Goal: Information Seeking & Learning: Learn about a topic

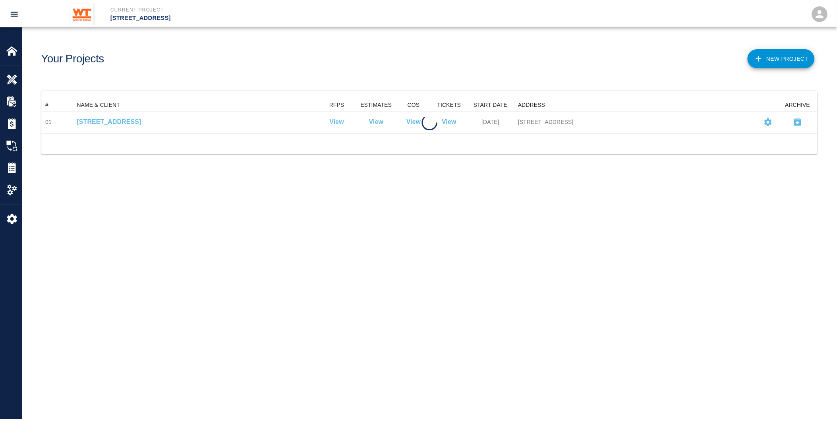
scroll to position [28, 776]
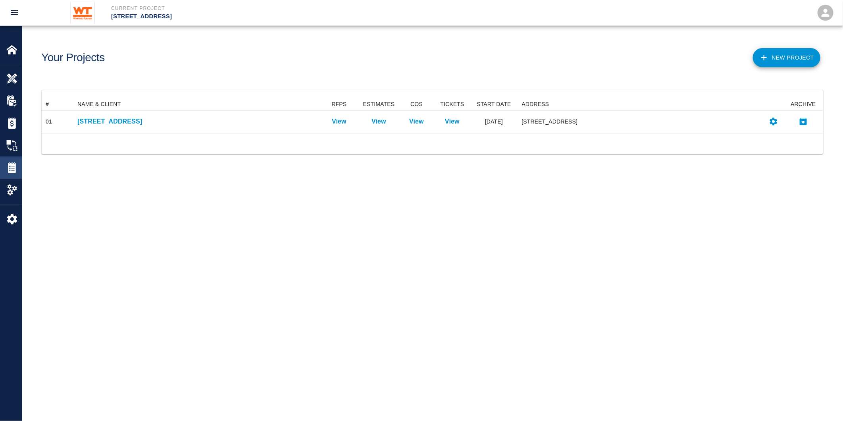
click at [14, 168] on img at bounding box center [11, 167] width 11 height 11
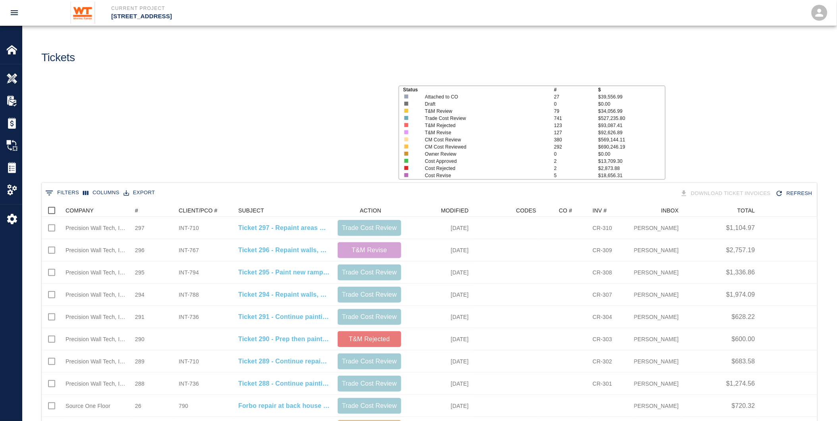
scroll to position [451, 769]
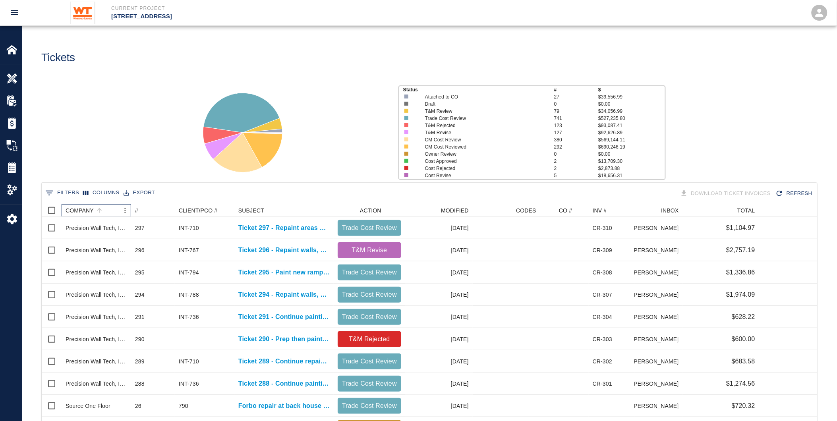
click at [77, 206] on div "COMPANY" at bounding box center [80, 210] width 28 height 13
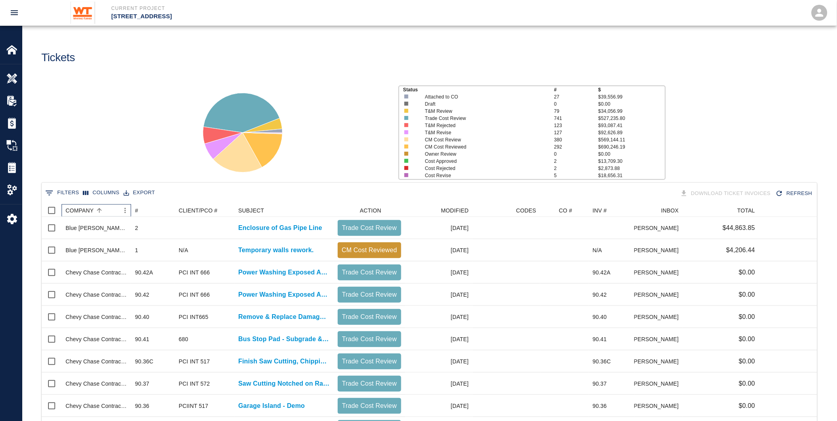
click at [85, 207] on div "COMPANY" at bounding box center [80, 210] width 28 height 13
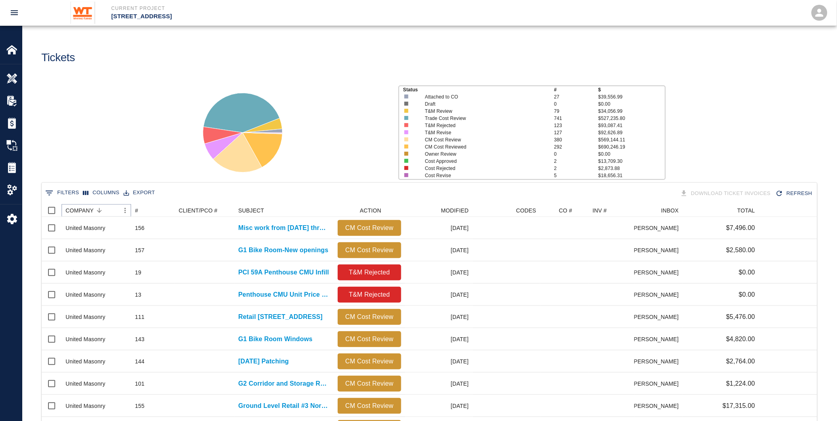
click at [125, 211] on icon "Menu" at bounding box center [125, 210] width 8 height 8
click at [97, 271] on li "Filter" at bounding box center [103, 269] width 55 height 14
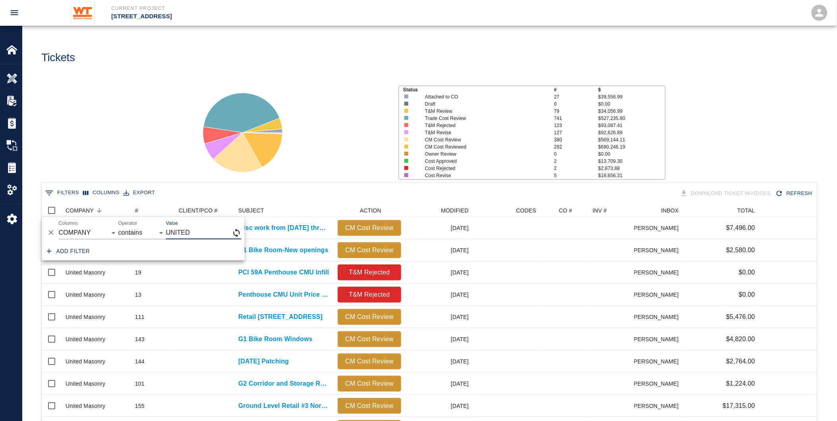
type input "UNITED"
click at [146, 244] on div "Add filter" at bounding box center [143, 252] width 203 height 18
click at [112, 147] on div "Status # $ Attached to CO 27 $39,556.99 Draft 0 $0.00 T&M Review 79 $34,056.99 …" at bounding box center [426, 130] width 820 height 106
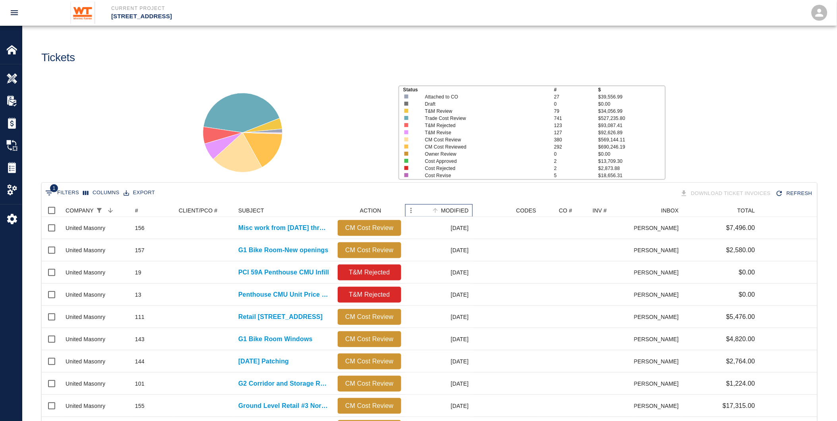
click at [456, 208] on div "MODIFIED" at bounding box center [455, 210] width 28 height 13
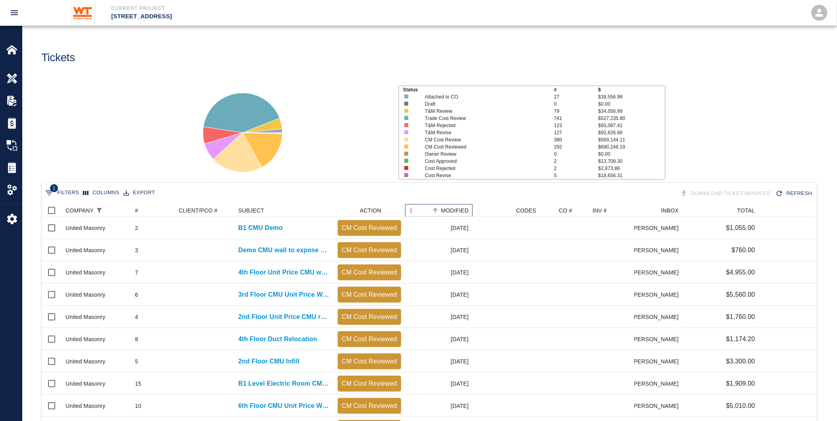
click at [456, 208] on div "MODIFIED" at bounding box center [455, 210] width 28 height 13
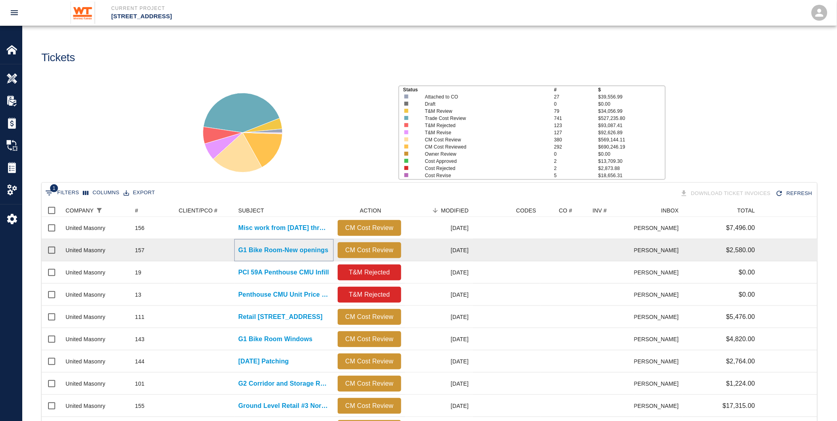
click at [290, 248] on p "G1 Bike Room-New openings" at bounding box center [283, 250] width 90 height 10
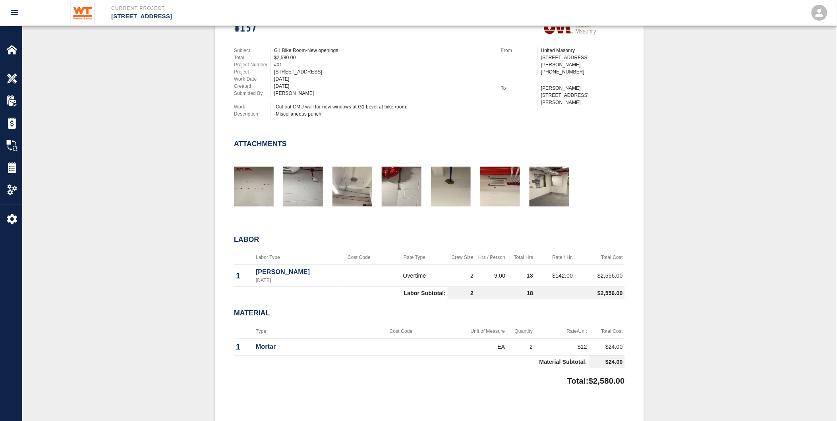
scroll to position [220, 0]
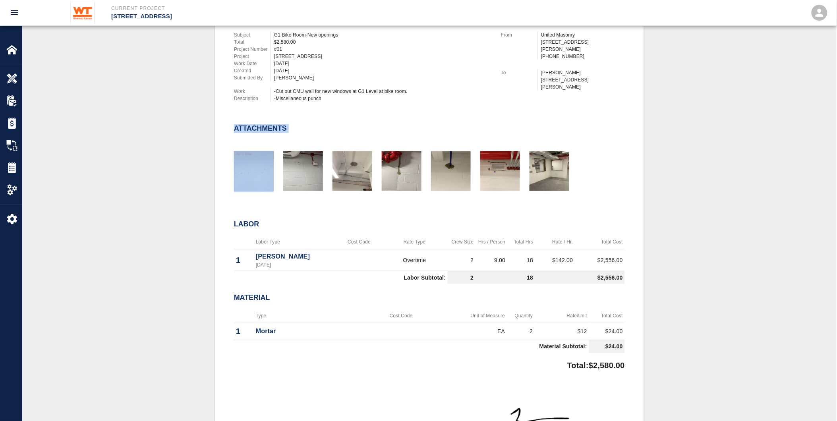
drag, startPoint x: 322, startPoint y: 133, endPoint x: 235, endPoint y: 118, distance: 87.4
click at [235, 118] on div "Attachments" at bounding box center [424, 150] width 400 height 85
drag, startPoint x: 235, startPoint y: 118, endPoint x: 303, endPoint y: 122, distance: 68.0
click at [303, 122] on div "Attachments" at bounding box center [424, 150] width 400 height 85
click at [630, 227] on div "#157 Subject G1 Bike Room-New openings Total $2,580.00 Project Number #01 Proje…" at bounding box center [429, 244] width 429 height 526
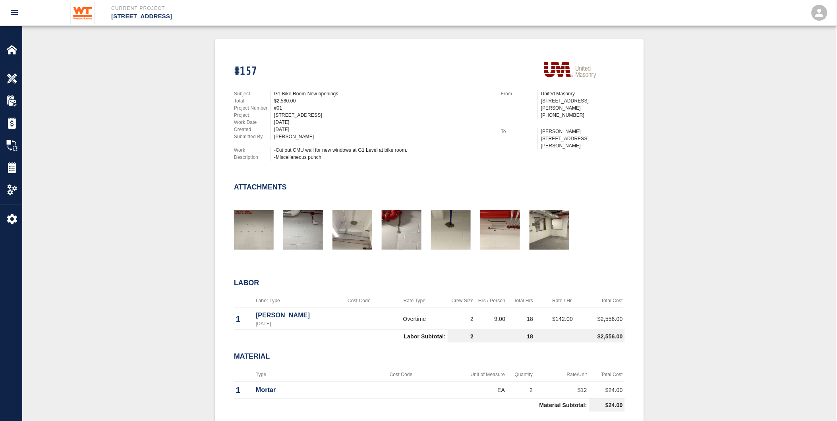
scroll to position [176, 0]
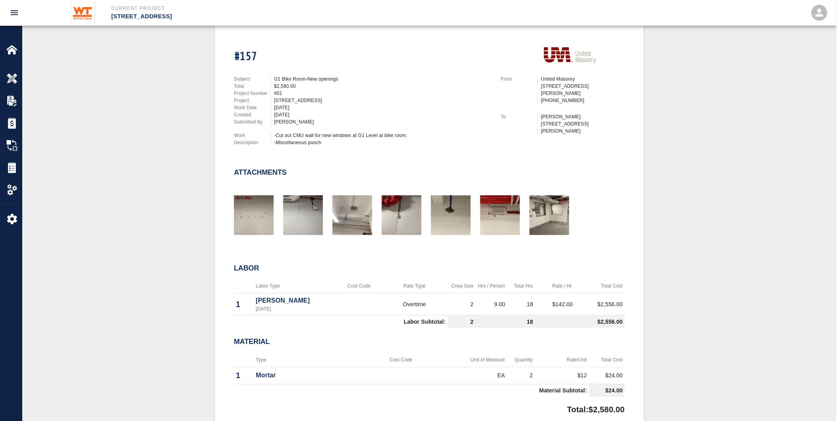
click at [292, 104] on div "[DATE]" at bounding box center [382, 107] width 217 height 7
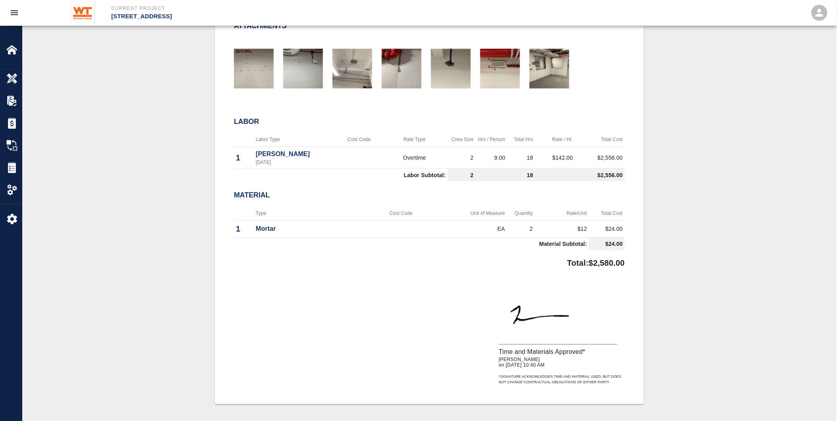
scroll to position [309, 0]
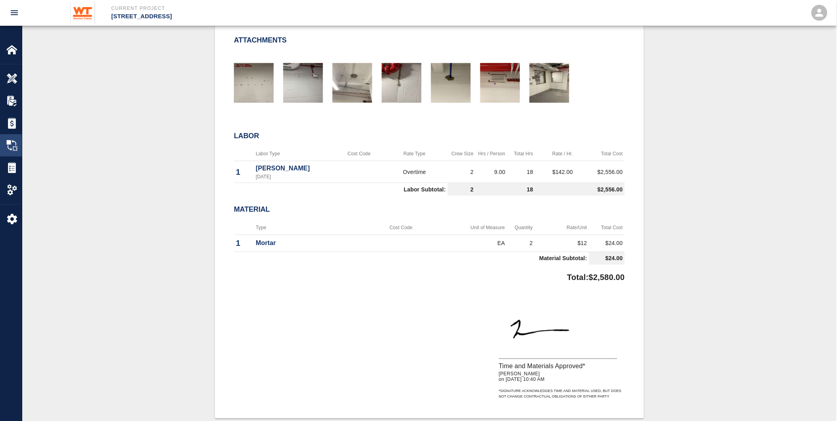
drag, startPoint x: 7, startPoint y: 164, endPoint x: 17, endPoint y: 155, distance: 14.1
click at [7, 164] on img at bounding box center [11, 167] width 11 height 11
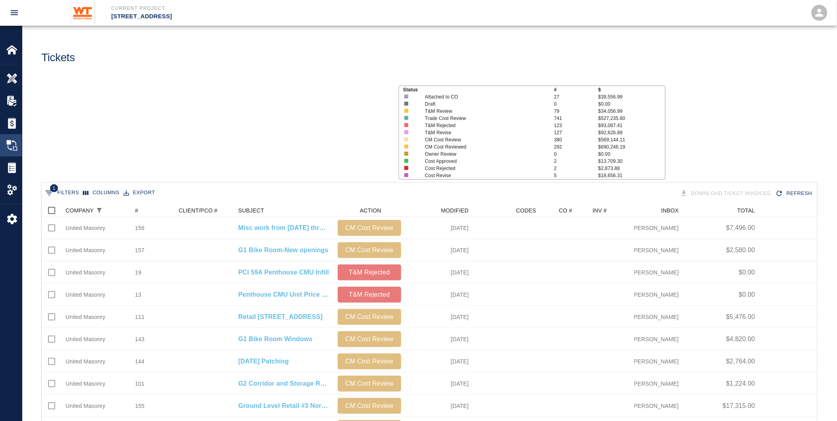
scroll to position [451, 769]
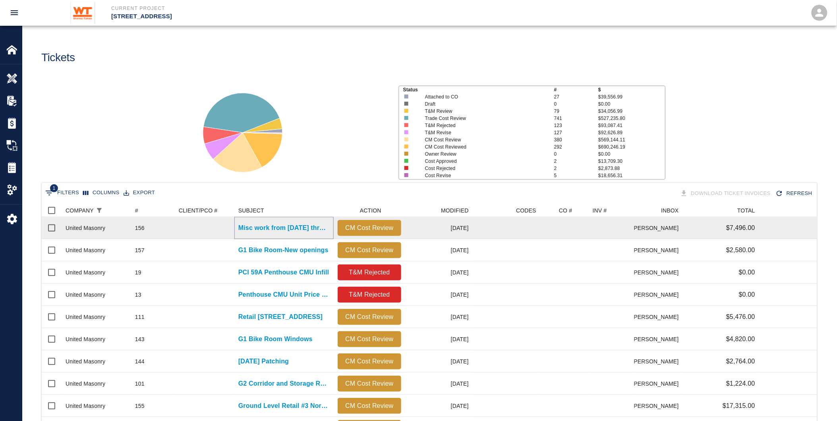
click at [249, 228] on p "Misc work from [DATE] thru [DATE]" at bounding box center [283, 228] width 91 height 10
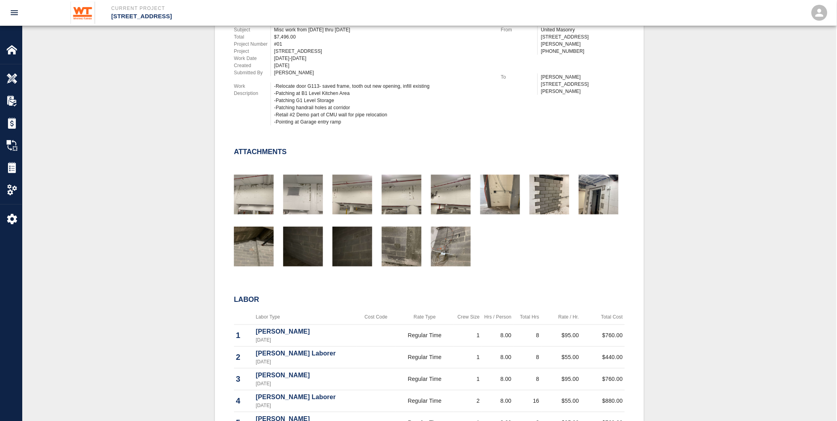
scroll to position [220, 0]
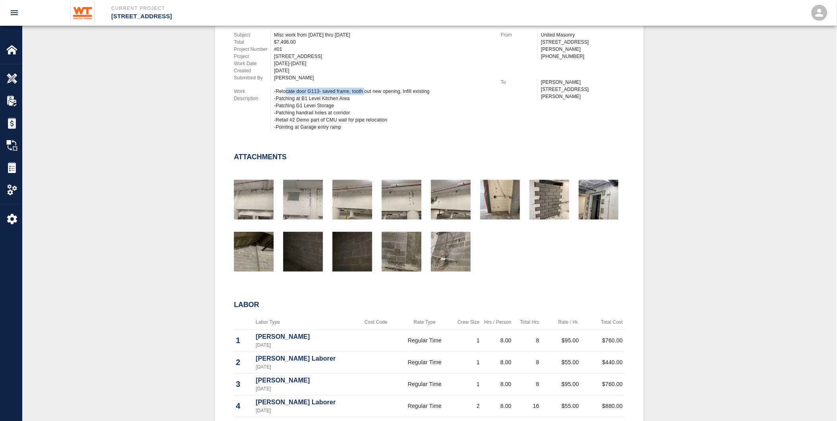
drag, startPoint x: 284, startPoint y: 85, endPoint x: 364, endPoint y: 86, distance: 79.4
click at [364, 88] on div "-Relocate door G113- saved frame, tooth out new opening, infill existing -Patch…" at bounding box center [382, 109] width 217 height 43
drag, startPoint x: 364, startPoint y: 86, endPoint x: 359, endPoint y: 97, distance: 12.5
click at [359, 97] on div "-Relocate door G113- saved frame, tooth out new opening, infill existing -Patch…" at bounding box center [382, 109] width 217 height 43
drag, startPoint x: 344, startPoint y: 102, endPoint x: 249, endPoint y: 91, distance: 96.3
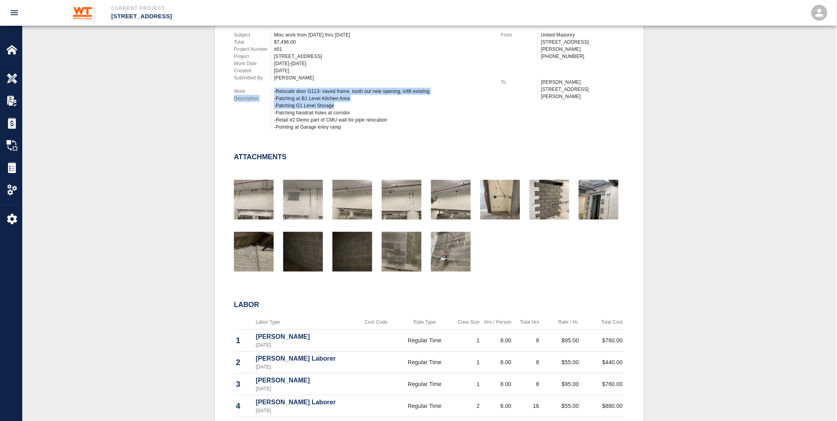
click at [249, 91] on div "Work Description -Relocate door G113- saved frame, tooth out new opening, infil…" at bounding box center [362, 109] width 257 height 43
drag, startPoint x: 249, startPoint y: 91, endPoint x: 326, endPoint y: 98, distance: 78.1
click at [324, 101] on div "-Relocate door G113- saved frame, tooth out new opening, infill existing -Patch…" at bounding box center [382, 109] width 217 height 43
drag, startPoint x: 272, startPoint y: 83, endPoint x: 398, endPoint y: 122, distance: 131.6
click at [398, 122] on div "Subject Misc work from [DATE] thru [DATE] Total $7,496.00 Project Number #01 Pr…" at bounding box center [357, 79] width 267 height 115
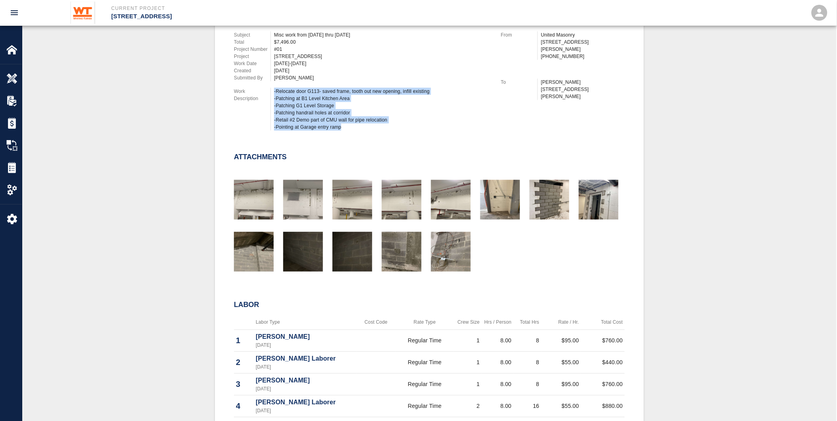
drag, startPoint x: 398, startPoint y: 122, endPoint x: 340, endPoint y: 117, distance: 57.8
click at [340, 117] on div "-Relocate door G113- saved frame, tooth out new opening, infill existing -Patch…" at bounding box center [382, 109] width 217 height 43
drag, startPoint x: 350, startPoint y: 123, endPoint x: 272, endPoint y: 116, distance: 78.2
click at [272, 116] on div "-Relocate door G113- saved frame, tooth out new opening, infill existing -Patch…" at bounding box center [380, 109] width 221 height 43
click at [272, 115] on div "-Relocate door G113- saved frame, tooth out new opening, infill existing -Patch…" at bounding box center [380, 109] width 221 height 43
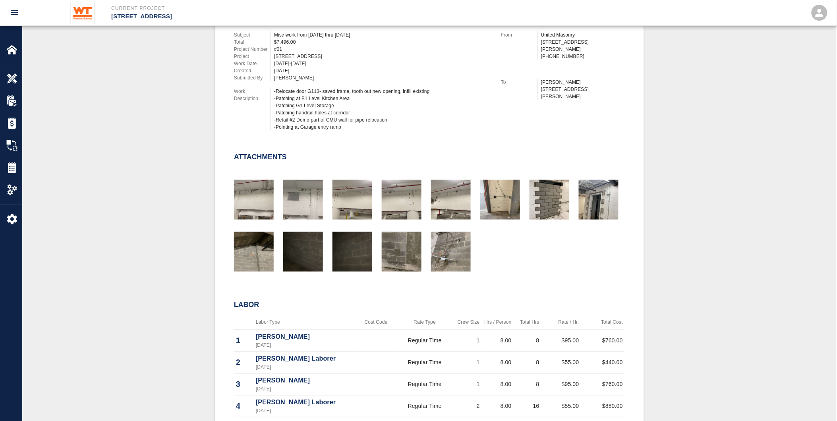
click at [359, 118] on div "-Relocate door G113- saved frame, tooth out new opening, infill existing -Patch…" at bounding box center [382, 109] width 217 height 43
drag, startPoint x: 351, startPoint y: 127, endPoint x: 271, endPoint y: 108, distance: 82.9
click at [271, 108] on div "Subject Misc work from [DATE] thru [DATE] Total $7,496.00 Project Number #01 Pr…" at bounding box center [357, 79] width 267 height 115
drag, startPoint x: 271, startPoint y: 108, endPoint x: 496, endPoint y: 138, distance: 227.5
click at [493, 139] on div "Attachments" at bounding box center [424, 205] width 400 height 137
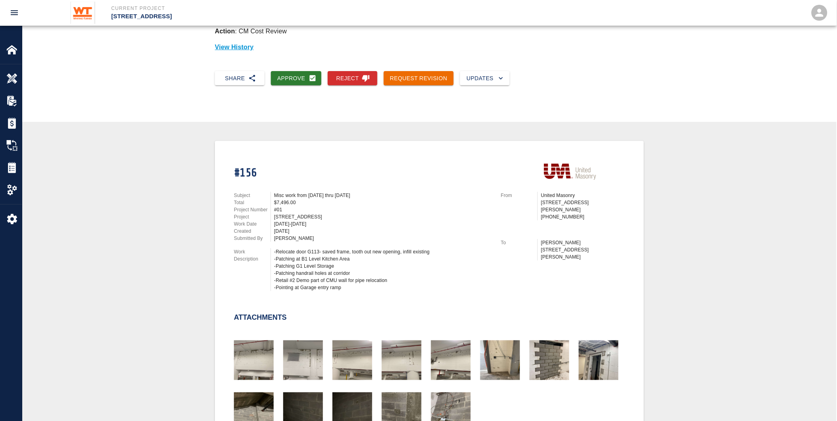
scroll to position [44, 0]
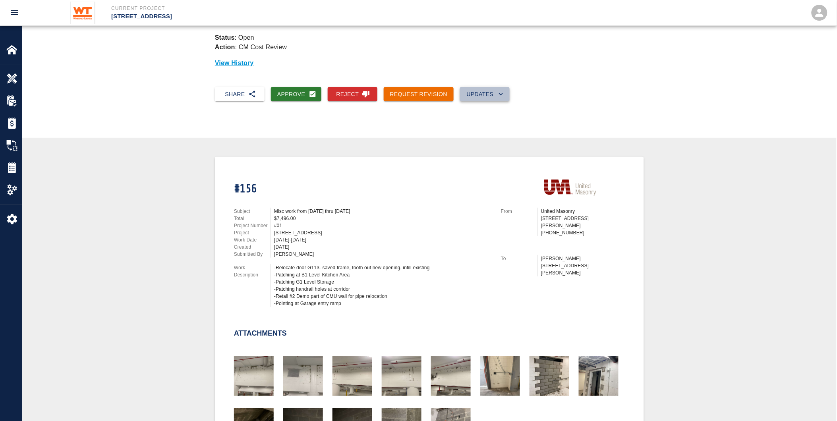
click at [474, 93] on button "Updates" at bounding box center [485, 94] width 50 height 15
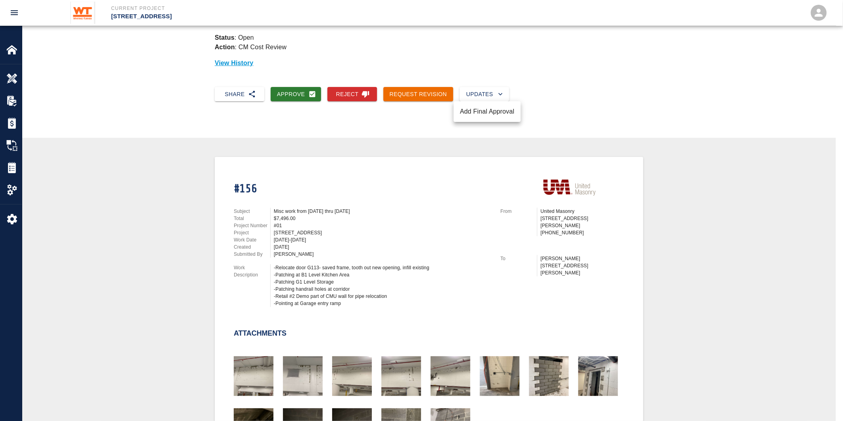
click at [564, 66] on div at bounding box center [421, 210] width 843 height 421
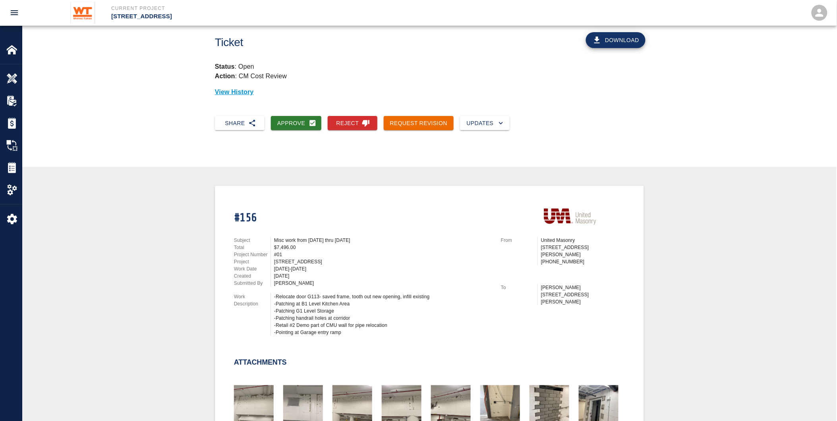
scroll to position [0, 0]
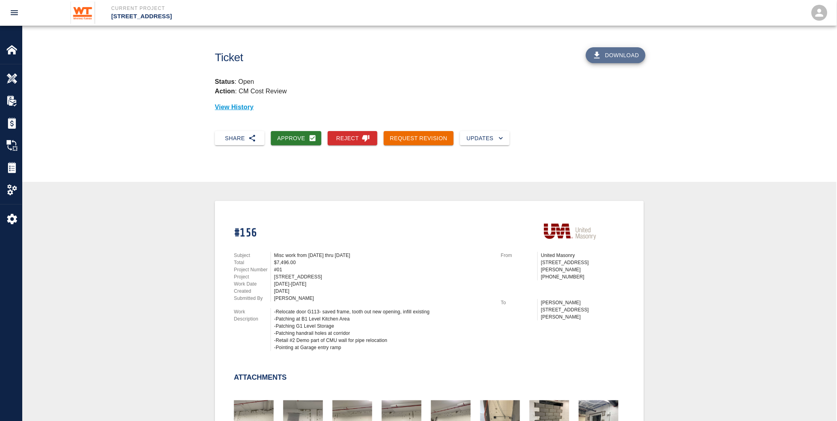
click at [617, 49] on button "Download" at bounding box center [616, 55] width 60 height 16
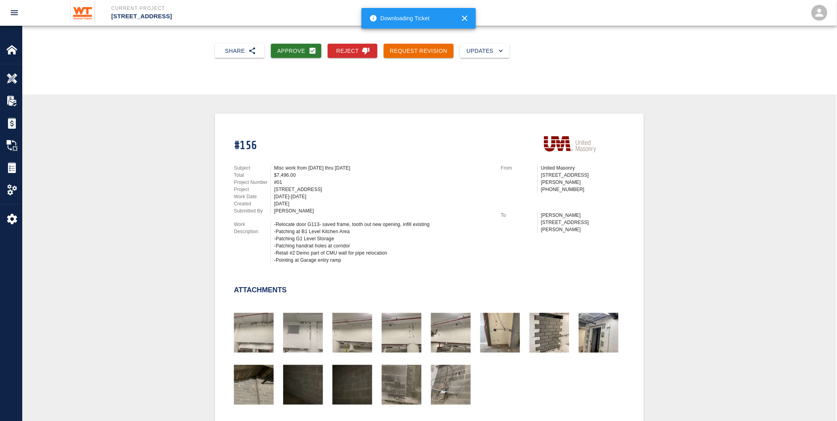
scroll to position [88, 0]
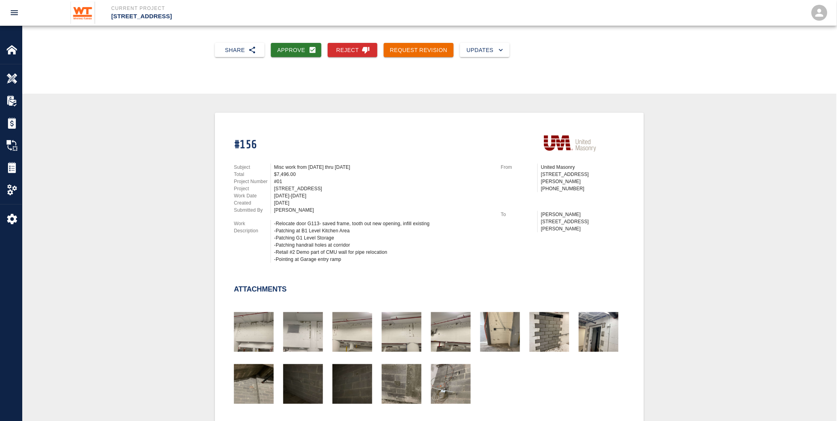
click at [311, 208] on div "[PERSON_NAME]" at bounding box center [382, 209] width 217 height 7
click at [10, 161] on div "Tickets" at bounding box center [11, 167] width 22 height 22
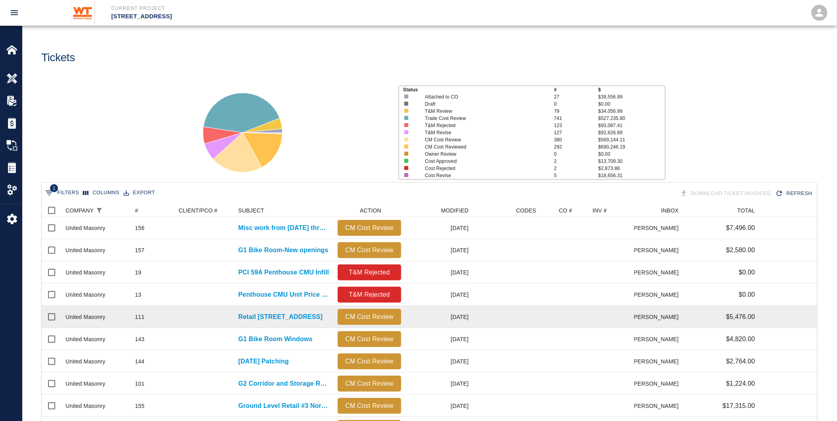
scroll to position [44, 0]
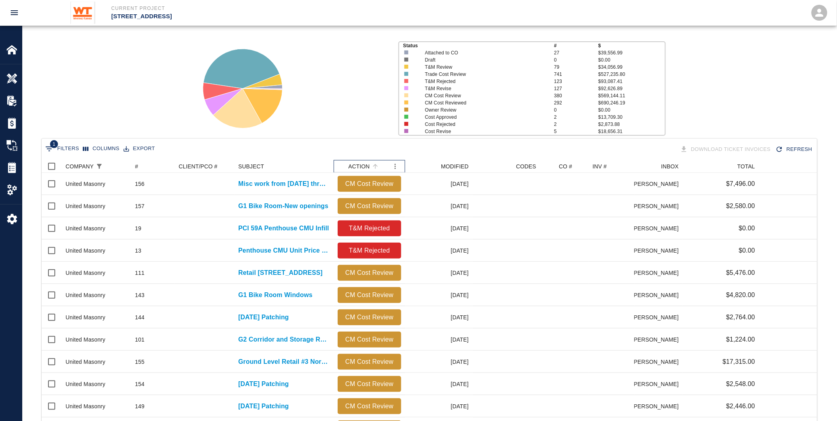
click at [365, 164] on div "ACTION" at bounding box center [358, 166] width 21 height 13
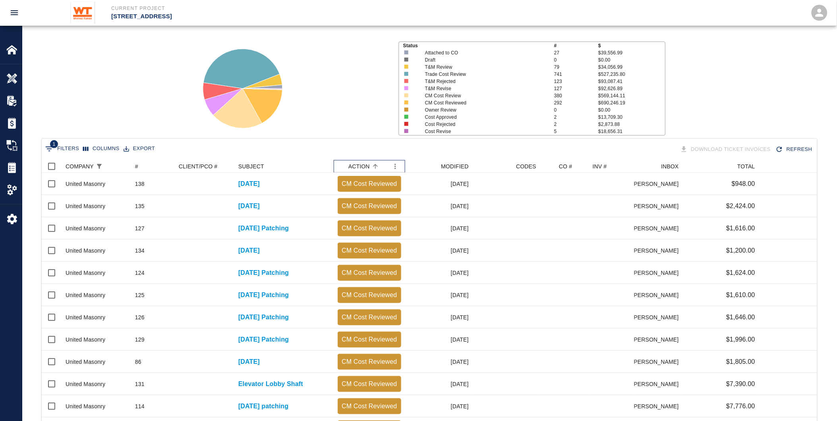
click at [364, 162] on div "ACTION" at bounding box center [358, 166] width 21 height 13
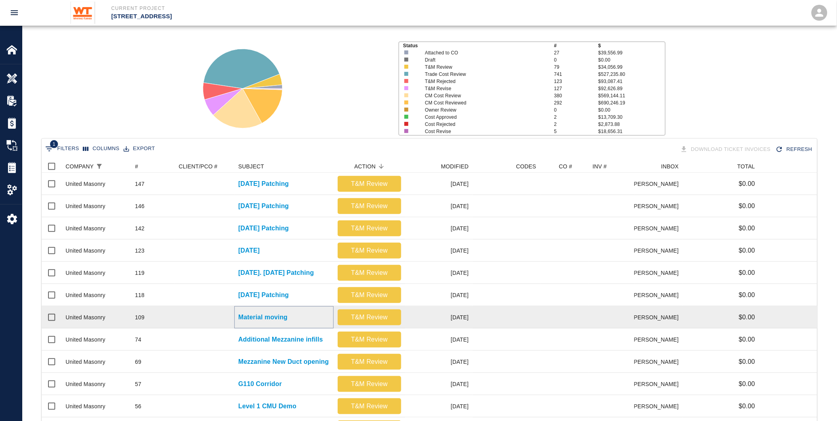
click at [262, 314] on p "Material moving" at bounding box center [262, 318] width 49 height 10
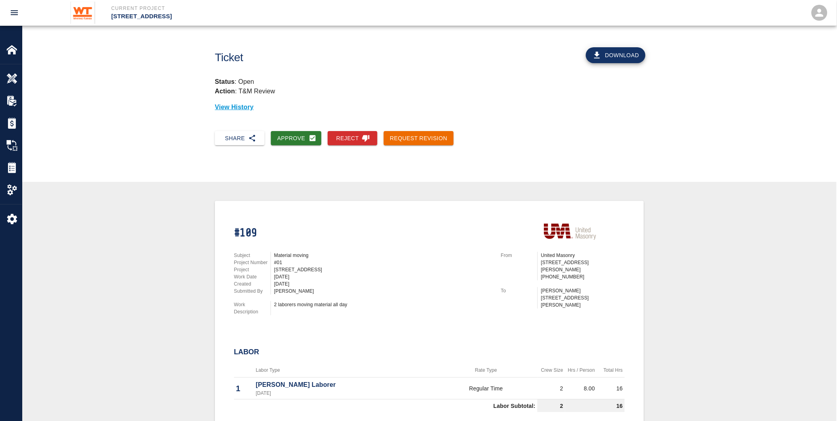
click at [324, 308] on div "2 laborers moving material all day" at bounding box center [380, 308] width 221 height 14
drag, startPoint x: 361, startPoint y: 299, endPoint x: 220, endPoint y: 296, distance: 141.8
click at [220, 296] on div "#109 Subject Material moving Project Number #01 Project [STREET_ADDRESS] Work D…" at bounding box center [429, 317] width 429 height 233
drag, startPoint x: 220, startPoint y: 296, endPoint x: 334, endPoint y: 312, distance: 115.5
click at [334, 312] on div "2 laborers moving material all day" at bounding box center [380, 308] width 221 height 14
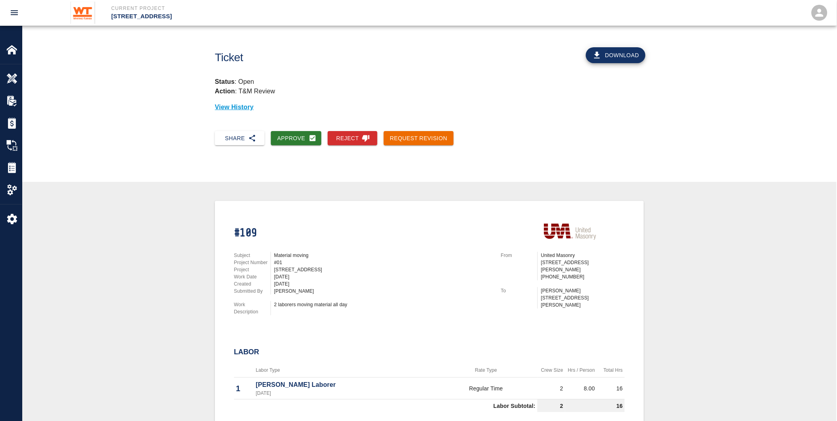
drag, startPoint x: 516, startPoint y: 274, endPoint x: 701, endPoint y: 316, distance: 189.8
click at [516, 274] on div "From [GEOGRAPHIC_DATA] [STREET_ADDRESS][PERSON_NAME] 703-879-2426" at bounding box center [563, 266] width 124 height 29
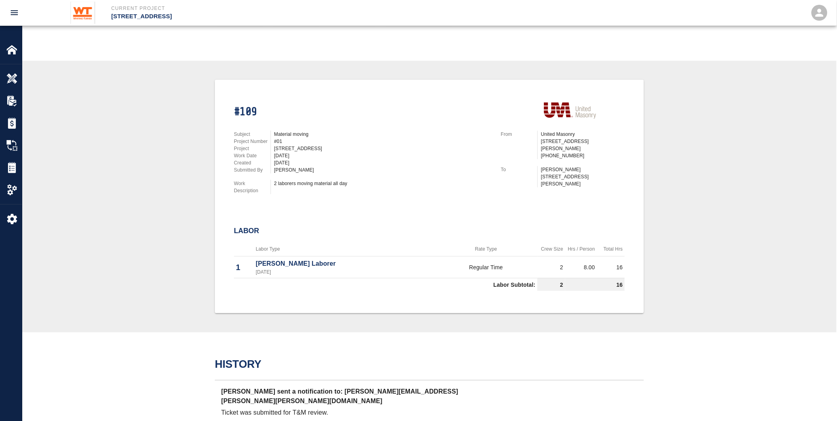
scroll to position [88, 0]
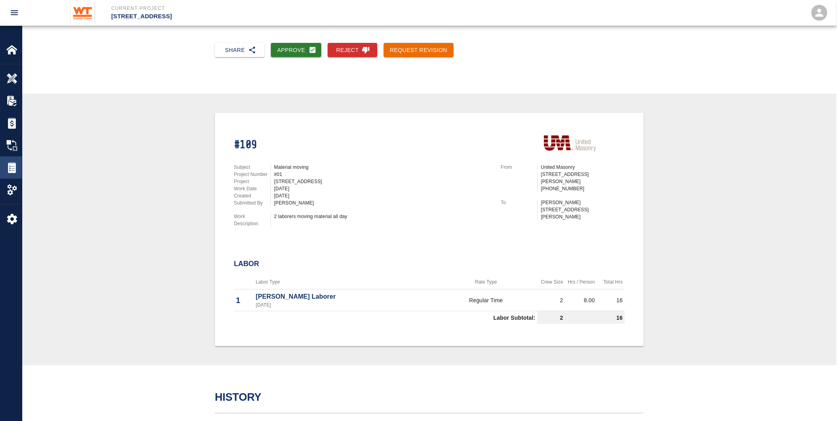
click at [11, 164] on img at bounding box center [11, 167] width 11 height 11
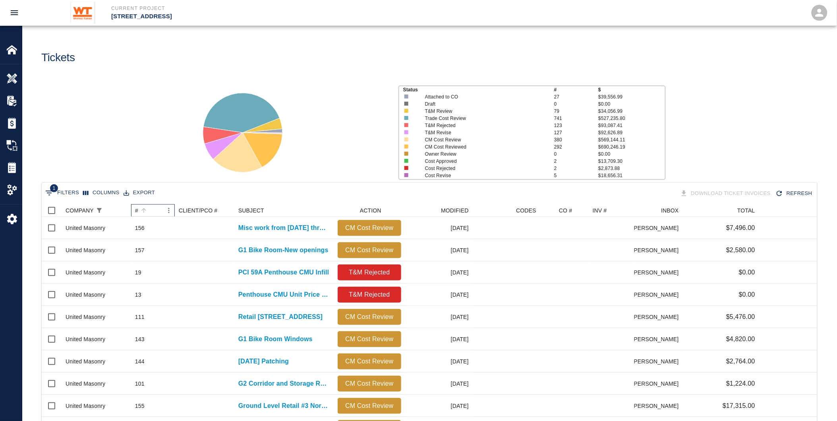
click at [137, 208] on div "#" at bounding box center [136, 210] width 3 height 13
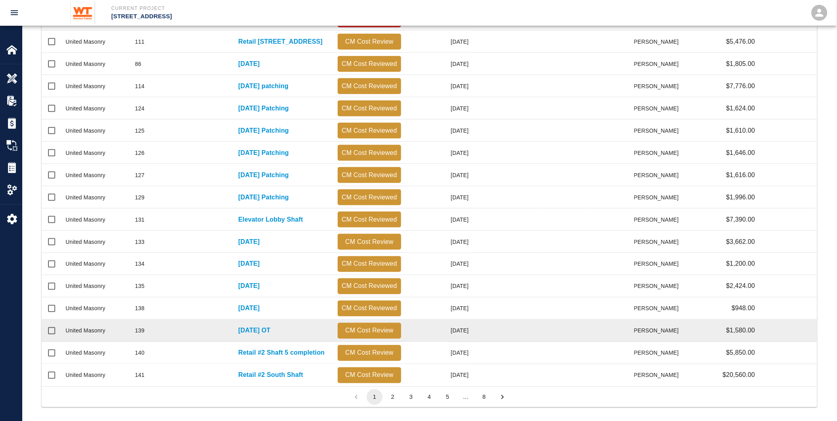
scroll to position [281, 0]
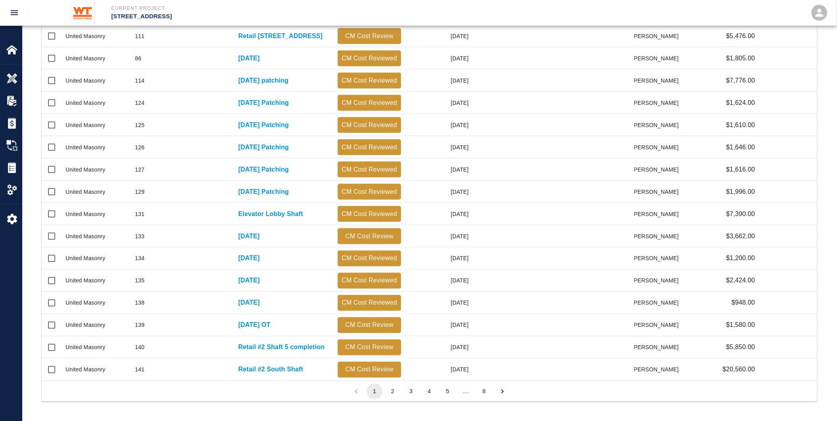
click at [443, 388] on button "5" at bounding box center [448, 392] width 16 height 16
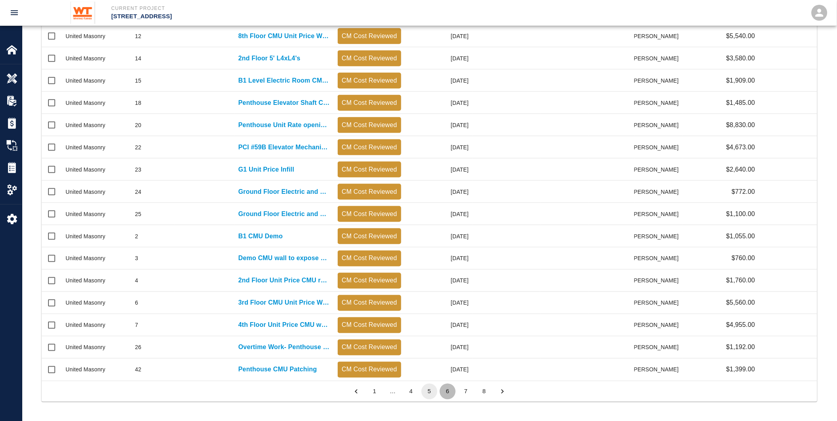
click at [449, 391] on button "6" at bounding box center [448, 392] width 16 height 16
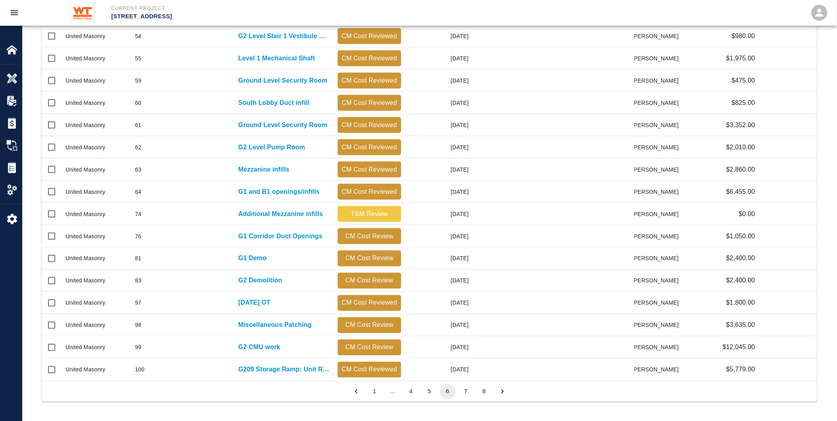
click at [432, 390] on button "5" at bounding box center [429, 392] width 16 height 16
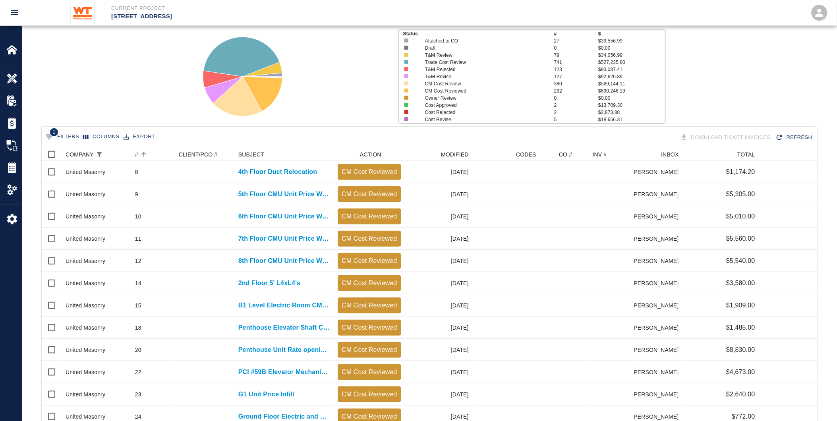
scroll to position [16, 0]
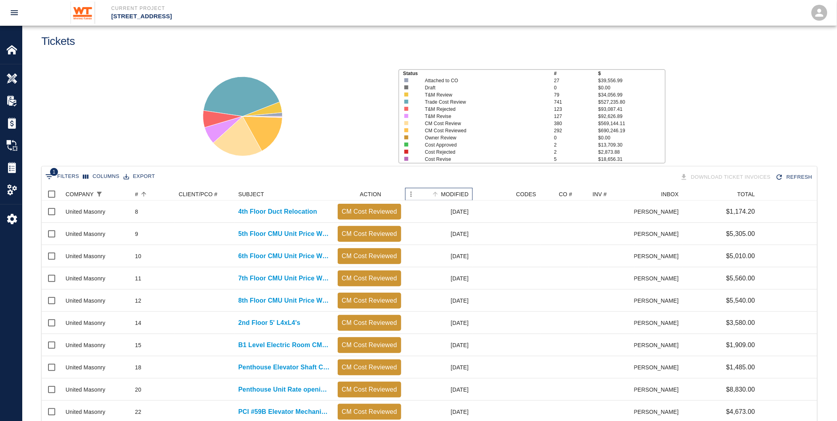
click at [451, 193] on div "MODIFIED" at bounding box center [455, 194] width 28 height 13
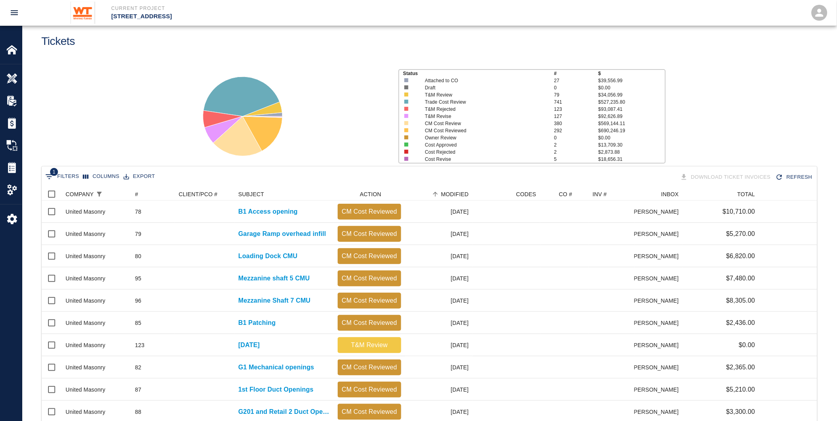
click at [109, 176] on button "Columns" at bounding box center [101, 176] width 41 height 12
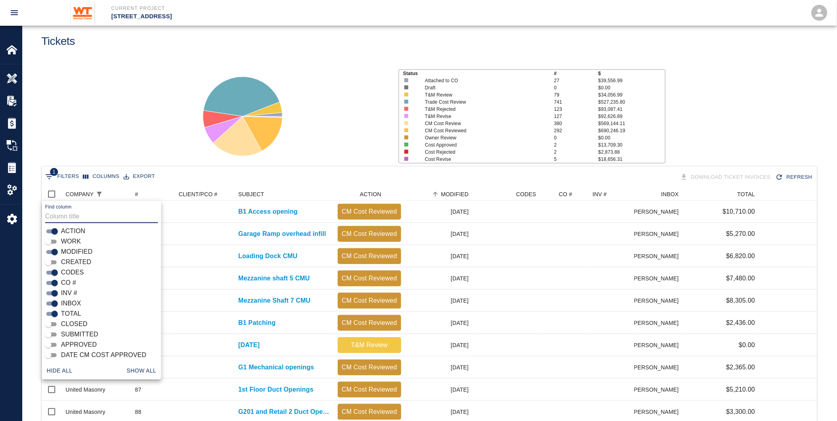
scroll to position [77, 0]
click at [53, 272] on input "CODES" at bounding box center [55, 271] width 29 height 10
checkbox input "false"
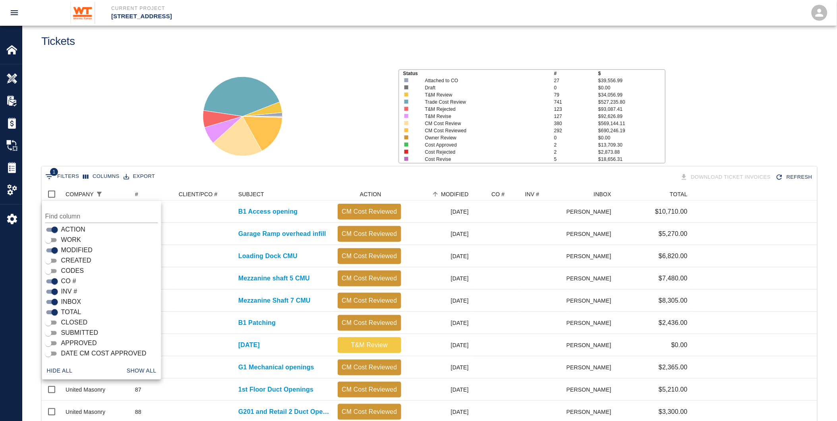
click at [52, 280] on input "CO #" at bounding box center [55, 282] width 29 height 10
checkbox input "false"
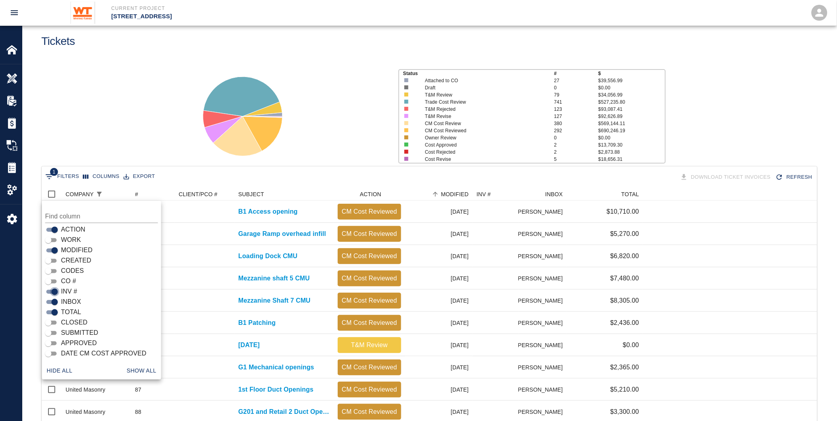
click at [53, 289] on input "INV #" at bounding box center [55, 292] width 29 height 10
checkbox input "false"
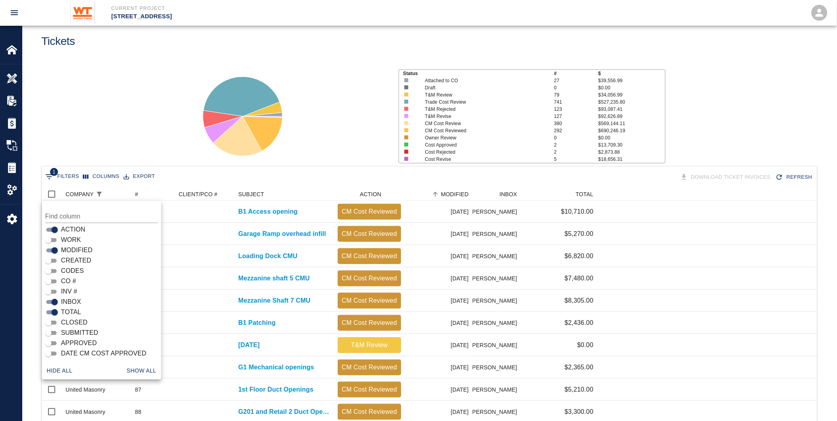
scroll to position [60, 0]
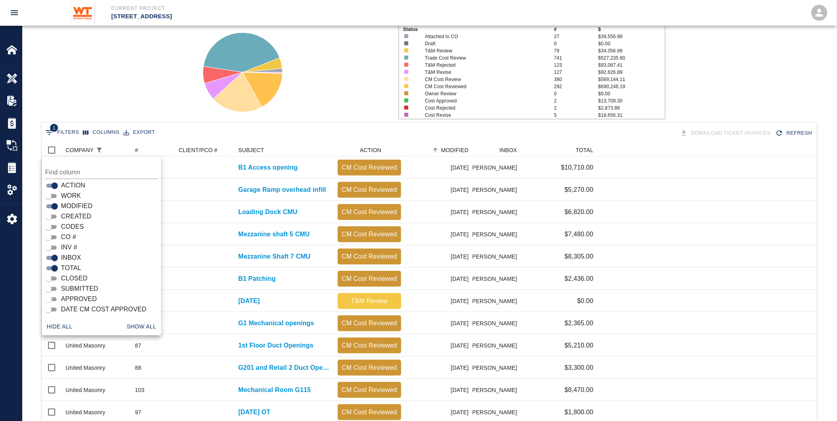
click at [52, 298] on input "APPROVED" at bounding box center [48, 300] width 29 height 10
checkbox input "true"
click at [52, 288] on input "SUBMITTED" at bounding box center [48, 289] width 29 height 10
checkbox input "true"
click at [51, 297] on input "APPROVED" at bounding box center [55, 300] width 29 height 10
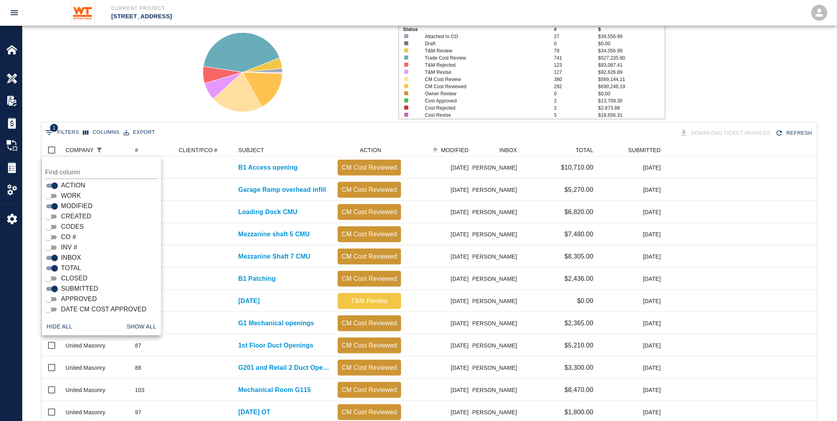
click at [50, 298] on input "APPROVED" at bounding box center [48, 300] width 29 height 10
click at [50, 298] on input "APPROVED" at bounding box center [55, 300] width 29 height 10
click at [50, 298] on input "APPROVED" at bounding box center [48, 300] width 29 height 10
checkbox input "true"
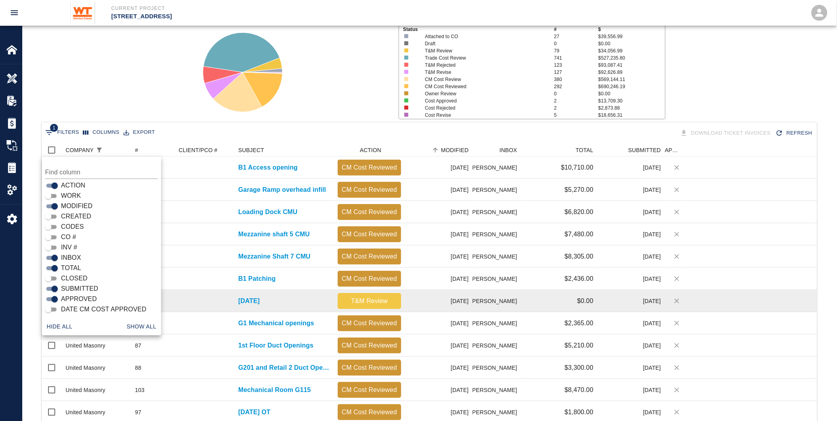
click at [674, 301] on icon "no" at bounding box center [677, 301] width 8 height 8
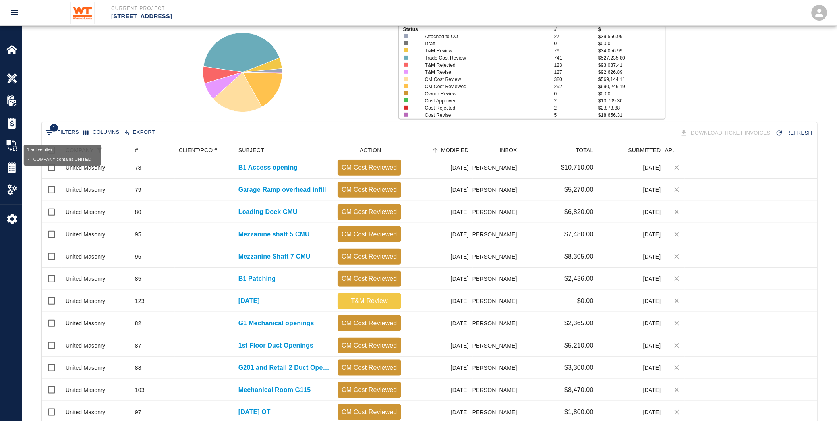
click at [62, 130] on button "1 Filters" at bounding box center [62, 132] width 38 height 13
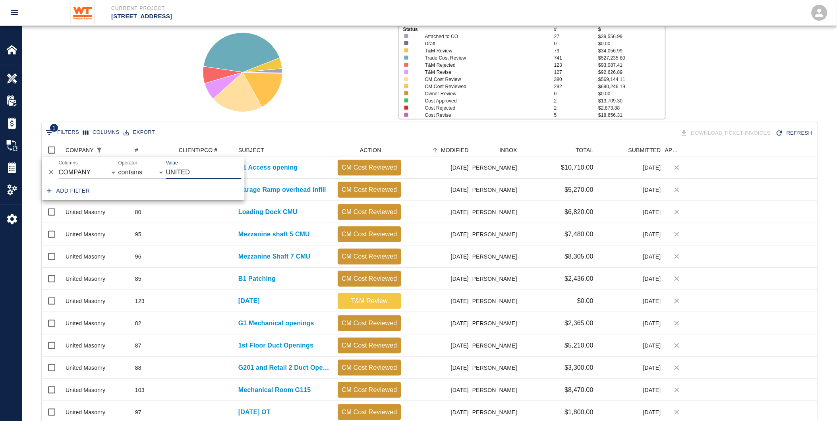
click at [106, 132] on button "Columns" at bounding box center [101, 132] width 41 height 12
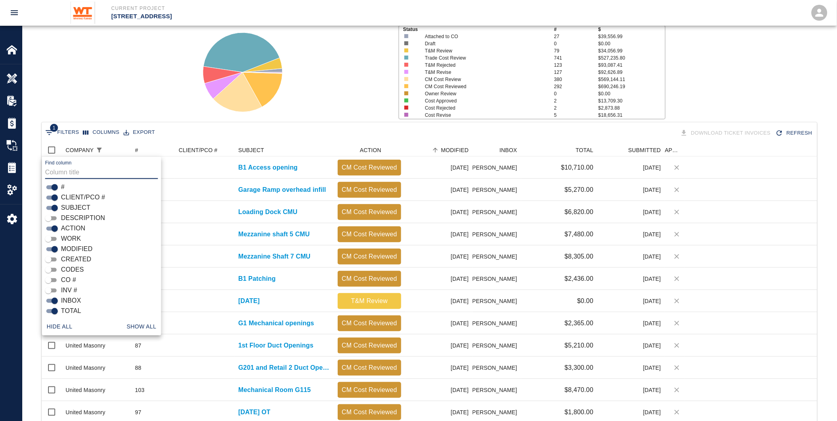
scroll to position [77, 0]
click at [54, 296] on input "APPROVED" at bounding box center [55, 300] width 29 height 10
checkbox input "false"
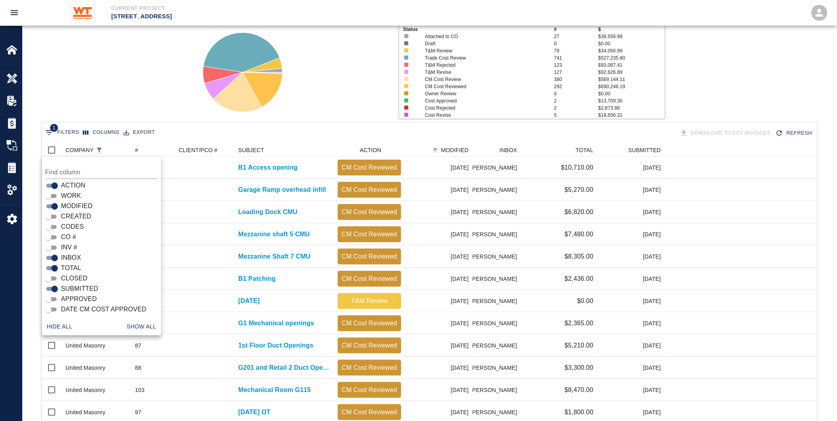
click at [48, 217] on input "CREATED" at bounding box center [48, 217] width 29 height 10
checkbox input "true"
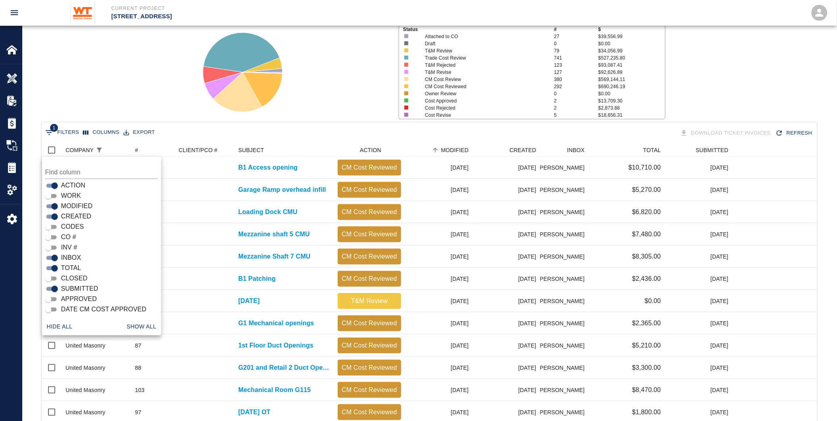
click at [107, 96] on div "Status # $ Attached to CO 27 $39,556.99 Draft 0 $0.00 T&M Review 79 $34,056.99 …" at bounding box center [426, 69] width 820 height 106
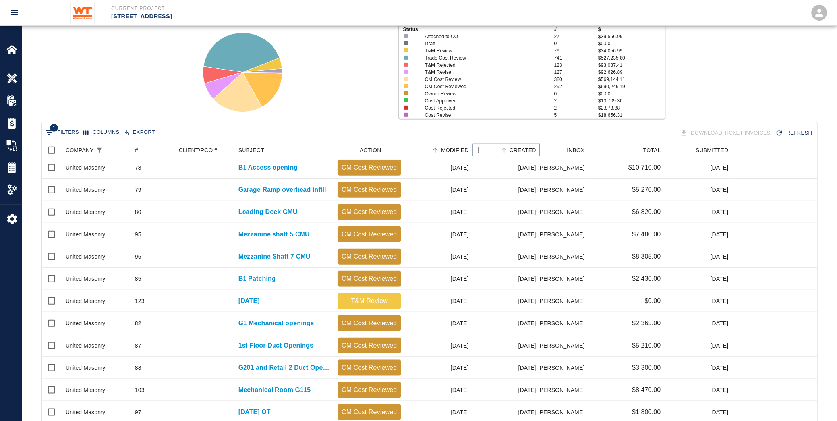
click at [527, 151] on div "CREATED" at bounding box center [522, 150] width 27 height 13
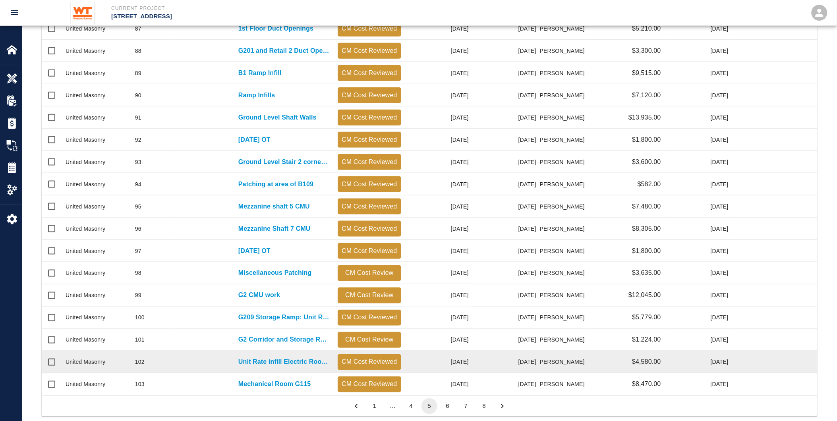
scroll to position [281, 0]
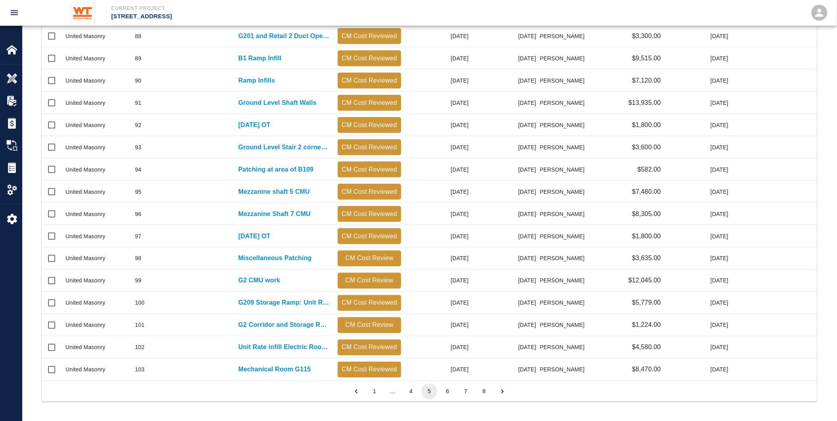
click at [411, 391] on button "4" at bounding box center [411, 392] width 16 height 16
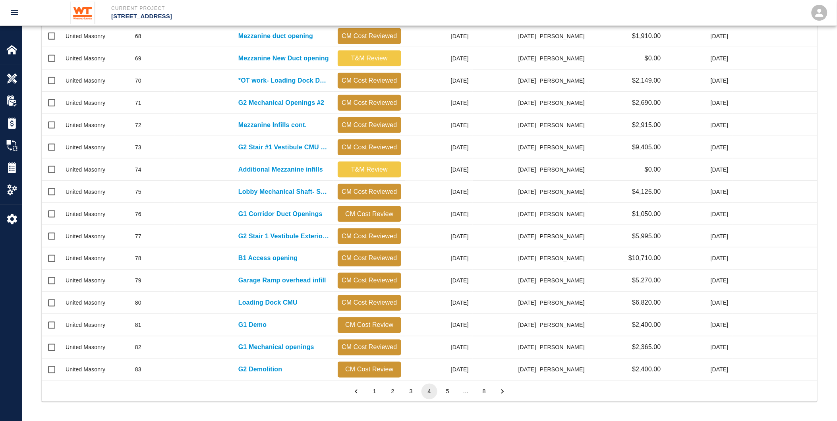
click at [410, 391] on button "3" at bounding box center [411, 392] width 16 height 16
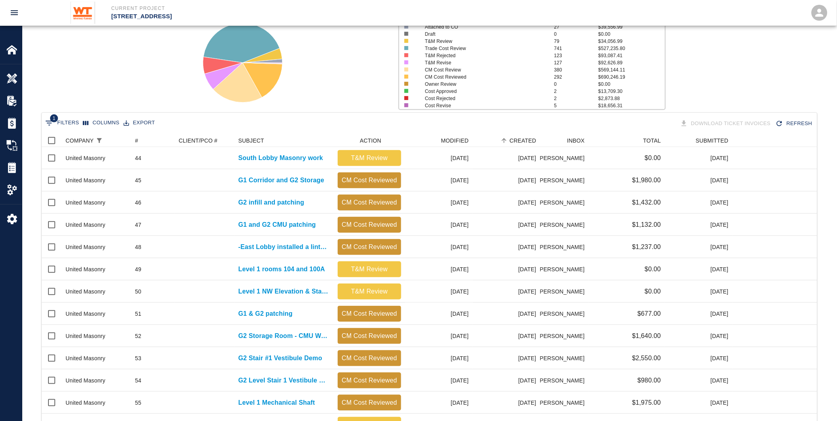
scroll to position [60, 0]
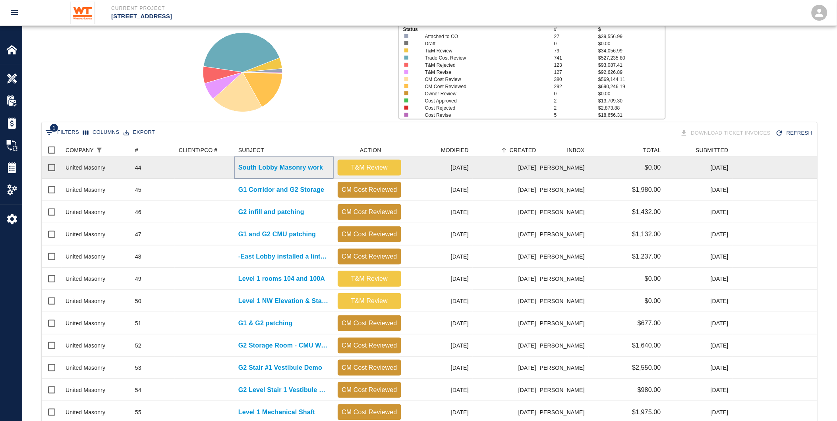
click at [286, 166] on p "South Lobby Masonry work" at bounding box center [280, 168] width 85 height 10
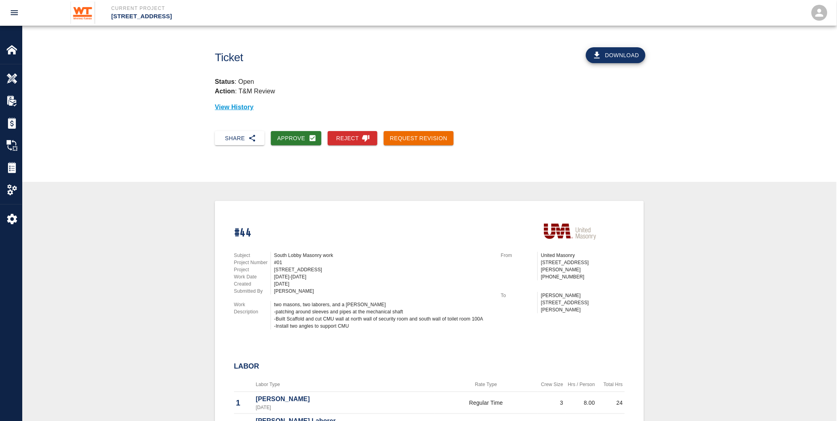
click at [297, 307] on div "two masons, two laborers, and a [PERSON_NAME] -patching around sleeves and pipe…" at bounding box center [382, 315] width 217 height 29
drag, startPoint x: 272, startPoint y: 307, endPoint x: 373, endPoint y: 324, distance: 102.6
click at [373, 324] on div "two masons, two laborers, and a [PERSON_NAME] -patching around sleeves and pipe…" at bounding box center [380, 315] width 221 height 29
drag, startPoint x: 373, startPoint y: 324, endPoint x: 356, endPoint y: 327, distance: 17.4
click at [367, 326] on div "two masons, two laborers, and a [PERSON_NAME] -patching around sleeves and pipe…" at bounding box center [382, 315] width 217 height 29
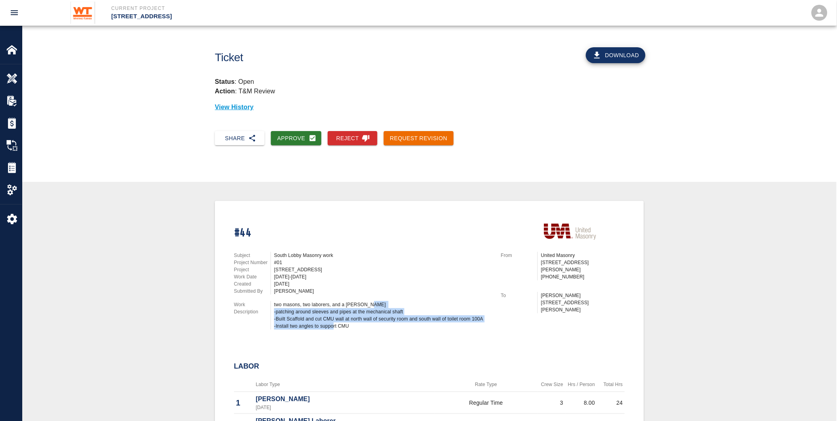
click at [354, 324] on div "two masons, two laborers, and a [PERSON_NAME] -patching around sleeves and pipe…" at bounding box center [382, 315] width 217 height 29
drag, startPoint x: 350, startPoint y: 324, endPoint x: 247, endPoint y: 307, distance: 105.0
click at [247, 307] on div "Work Description two masons, two laborers, and a [PERSON_NAME] -patching around…" at bounding box center [362, 315] width 257 height 29
drag, startPoint x: 247, startPoint y: 307, endPoint x: 359, endPoint y: 324, distance: 113.7
click at [336, 318] on div "two masons, two laborers, and a [PERSON_NAME] -patching around sleeves and pipe…" at bounding box center [382, 315] width 217 height 29
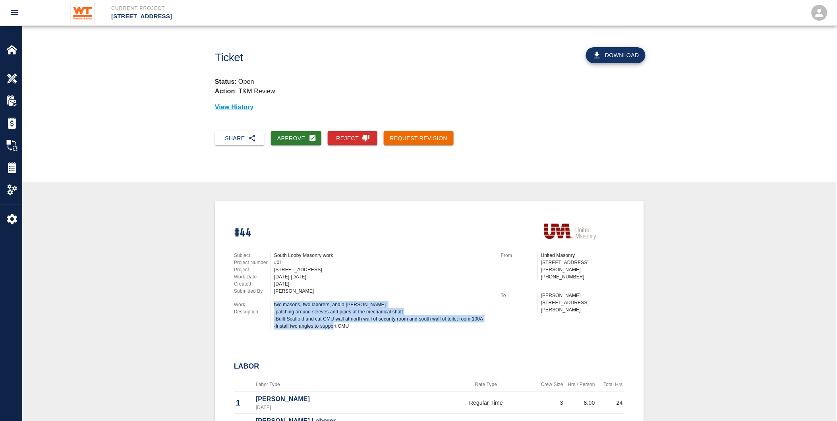
drag, startPoint x: 360, startPoint y: 323, endPoint x: 267, endPoint y: 308, distance: 94.5
click at [267, 308] on div "Work Description two masons, two laborers, and a [PERSON_NAME] -patching around…" at bounding box center [362, 315] width 257 height 29
drag, startPoint x: 267, startPoint y: 308, endPoint x: 370, endPoint y: 324, distance: 104.8
click at [339, 316] on div "two masons, two laborers, and a [PERSON_NAME] -patching around sleeves and pipe…" at bounding box center [382, 315] width 217 height 29
click at [369, 326] on div "two masons, two laborers, and a [PERSON_NAME] -patching around sleeves and pipe…" at bounding box center [382, 315] width 217 height 29
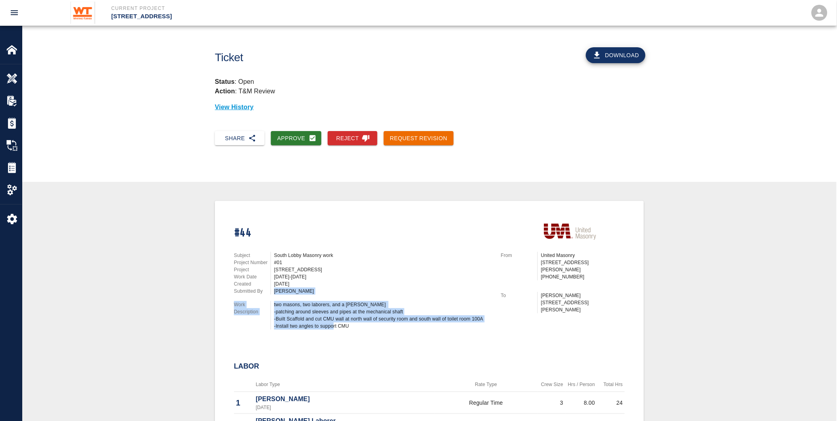
drag, startPoint x: 359, startPoint y: 325, endPoint x: 261, endPoint y: 290, distance: 104.1
click at [261, 290] on div "Subject South Lobby Masonry work Project Number #01 Project [STREET_ADDRESS] Re…" at bounding box center [357, 289] width 267 height 94
drag, startPoint x: 261, startPoint y: 290, endPoint x: 370, endPoint y: 322, distance: 113.0
click at [330, 311] on div "two masons, two laborers, and a [PERSON_NAME] -patching around sleeves and pipe…" at bounding box center [382, 315] width 217 height 29
click at [370, 322] on div "two masons, two laborers, and a [PERSON_NAME] -patching around sleeves and pipe…" at bounding box center [382, 315] width 217 height 29
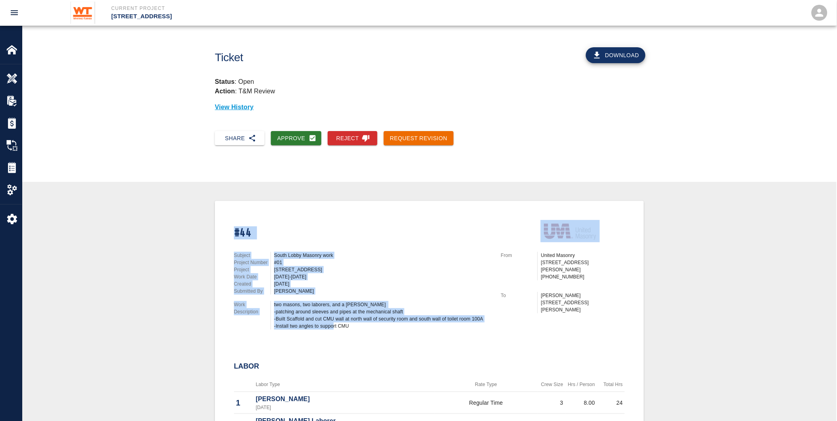
drag, startPoint x: 363, startPoint y: 323, endPoint x: 215, endPoint y: 237, distance: 171.4
click at [215, 237] on div "#44 Subject South Lobby Masonry work Project Number #01 Project [STREET_ADDRESS…" at bounding box center [429, 392] width 429 height 382
drag, startPoint x: 215, startPoint y: 237, endPoint x: 366, endPoint y: 299, distance: 163.0
click at [355, 293] on div "Subject South Lobby Masonry work Project Number #01 Project [STREET_ADDRESS] Re…" at bounding box center [357, 289] width 267 height 94
drag, startPoint x: 353, startPoint y: 323, endPoint x: 226, endPoint y: 224, distance: 161.6
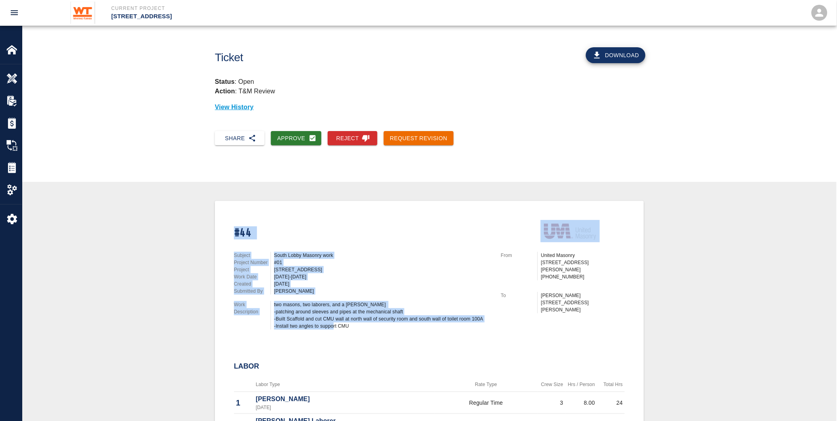
click at [226, 224] on div "#44 Subject South Lobby Masonry work Project Number #01 Project [STREET_ADDRESS…" at bounding box center [424, 272] width 400 height 125
click at [338, 280] on div "[DATE]" at bounding box center [382, 283] width 217 height 7
drag, startPoint x: 362, startPoint y: 323, endPoint x: 232, endPoint y: 228, distance: 160.5
click at [232, 228] on div "#44 Subject South Lobby Masonry work Project Number #01 Project [STREET_ADDRESS…" at bounding box center [424, 272] width 400 height 125
click at [336, 309] on div "two masons, two laborers, and a [PERSON_NAME] -patching around sleeves and pipe…" at bounding box center [382, 315] width 217 height 29
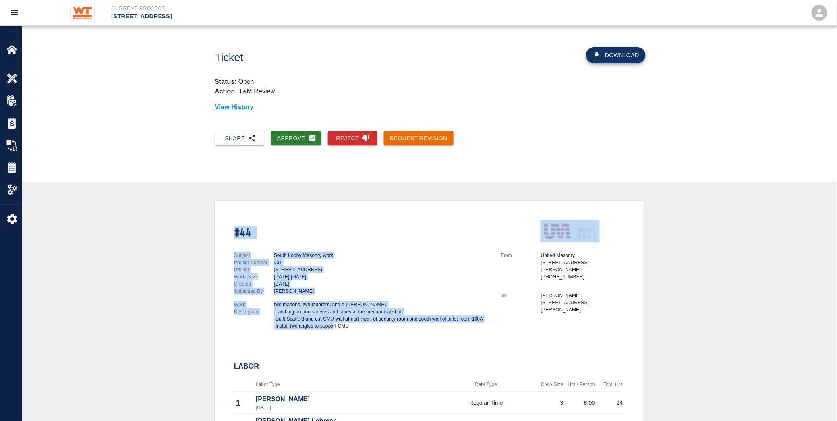
drag, startPoint x: 355, startPoint y: 322, endPoint x: 230, endPoint y: 235, distance: 152.7
click at [230, 235] on div "#44 Subject South Lobby Masonry work Project Number #01 Project [STREET_ADDRESS…" at bounding box center [424, 272] width 400 height 125
drag, startPoint x: 230, startPoint y: 235, endPoint x: 351, endPoint y: 307, distance: 140.6
click at [351, 307] on div "two masons, two laborers, and a [PERSON_NAME] -patching around sleeves and pipe…" at bounding box center [382, 315] width 217 height 29
drag, startPoint x: 362, startPoint y: 325, endPoint x: 234, endPoint y: 214, distance: 169.4
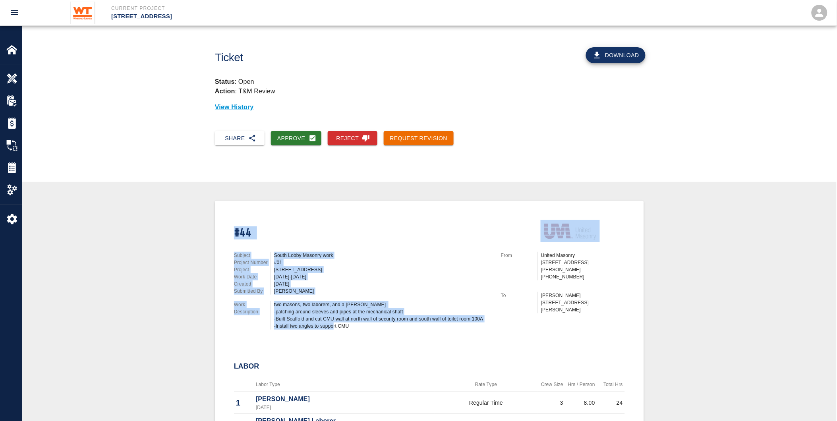
click at [234, 214] on div "#44 Subject South Lobby Masonry work Project Number #01 Project [STREET_ADDRESS…" at bounding box center [424, 272] width 400 height 125
click at [355, 303] on div "two masons, two laborers, and a [PERSON_NAME] -patching around sleeves and pipe…" at bounding box center [382, 315] width 217 height 29
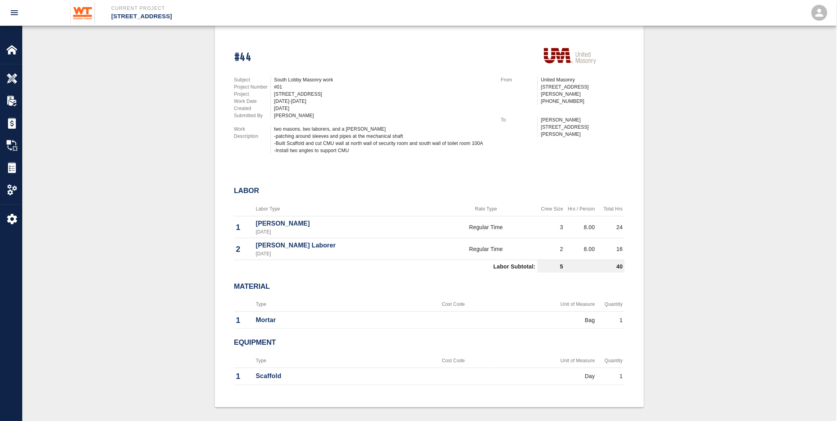
scroll to position [176, 0]
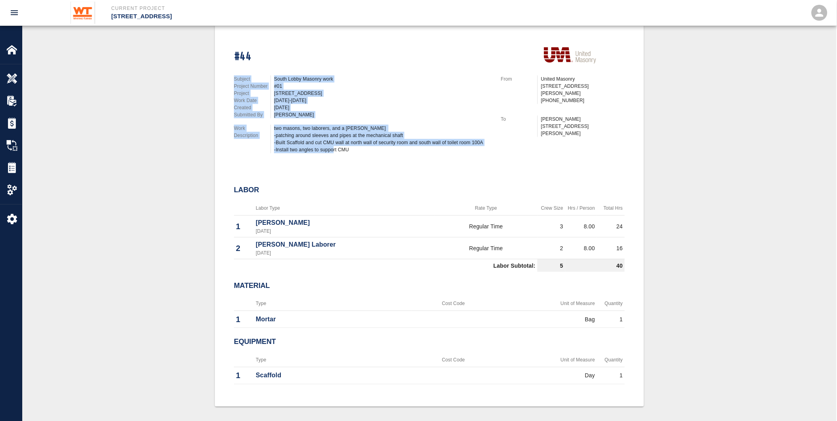
drag, startPoint x: 359, startPoint y: 148, endPoint x: 233, endPoint y: 74, distance: 146.1
click at [233, 74] on div "Subject South Lobby Masonry work Project Number #01 Project [STREET_ADDRESS] Re…" at bounding box center [357, 113] width 267 height 94
drag, startPoint x: 233, startPoint y: 74, endPoint x: 315, endPoint y: 137, distance: 103.7
click at [301, 125] on div "two masons, two laborers, and a [PERSON_NAME] -patching around sleeves and pipe…" at bounding box center [382, 139] width 217 height 29
click at [343, 145] on div "two masons, two laborers, and a [PERSON_NAME] -patching around sleeves and pipe…" at bounding box center [382, 139] width 217 height 29
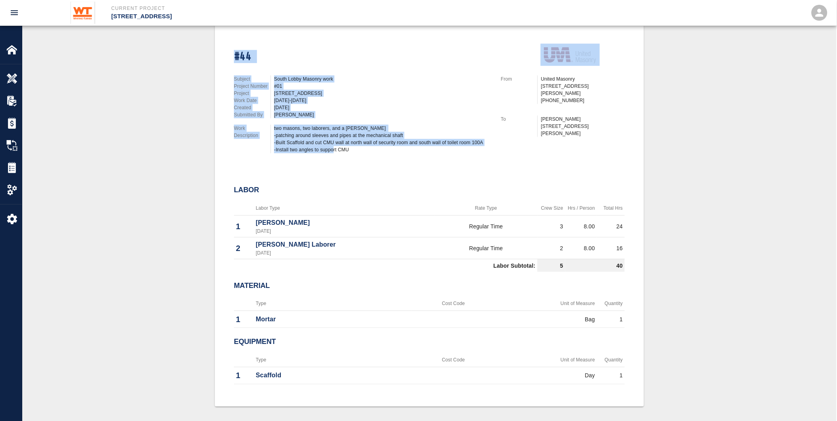
drag, startPoint x: 358, startPoint y: 144, endPoint x: 232, endPoint y: 51, distance: 156.1
click at [232, 51] on div "#44 Subject South Lobby Masonry work Project Number #01 Project [STREET_ADDRESS…" at bounding box center [424, 96] width 400 height 125
click at [374, 142] on div "two masons, two laborers, and a [PERSON_NAME] -patching around sleeves and pipe…" at bounding box center [382, 139] width 217 height 29
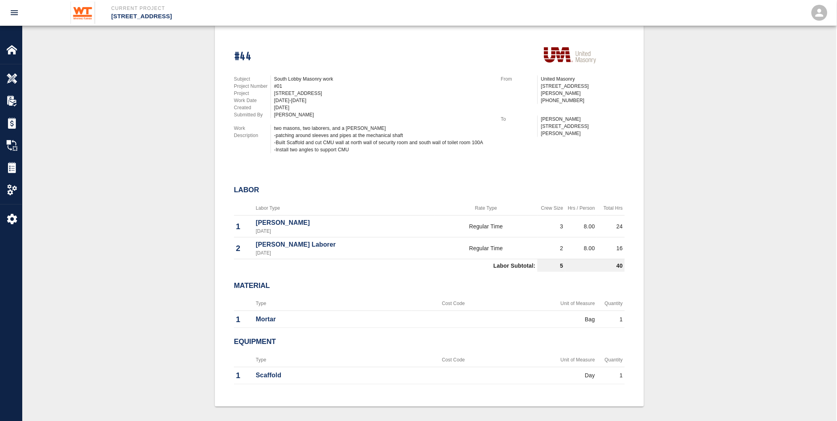
click at [300, 284] on h2 "Material" at bounding box center [429, 286] width 391 height 9
click at [349, 338] on h2 "Equipment" at bounding box center [429, 342] width 391 height 9
drag, startPoint x: 303, startPoint y: 145, endPoint x: 293, endPoint y: 142, distance: 10.0
click at [303, 145] on div "two masons, two laborers, and a [PERSON_NAME] -patching around sleeves and pipe…" at bounding box center [382, 139] width 217 height 29
drag, startPoint x: 308, startPoint y: 139, endPoint x: 367, endPoint y: 149, distance: 59.5
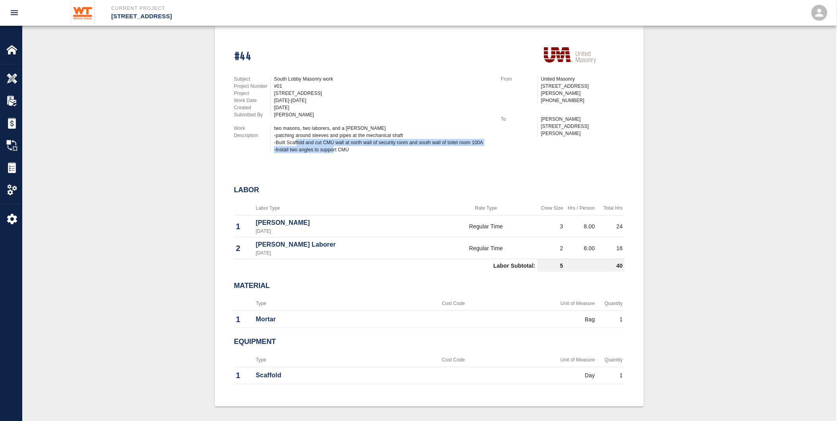
click at [367, 149] on div "two masons, two laborers, and a [PERSON_NAME] -patching around sleeves and pipe…" at bounding box center [382, 139] width 217 height 29
click at [301, 125] on div "two masons, two laborers, and a [PERSON_NAME] -patching around sleeves and pipe…" at bounding box center [382, 139] width 217 height 29
drag, startPoint x: 298, startPoint y: 129, endPoint x: 413, endPoint y: 131, distance: 115.2
click at [413, 131] on div "two masons, two laborers, and a [PERSON_NAME] -patching around sleeves and pipe…" at bounding box center [382, 139] width 217 height 29
drag, startPoint x: 413, startPoint y: 131, endPoint x: 361, endPoint y: 144, distance: 53.1
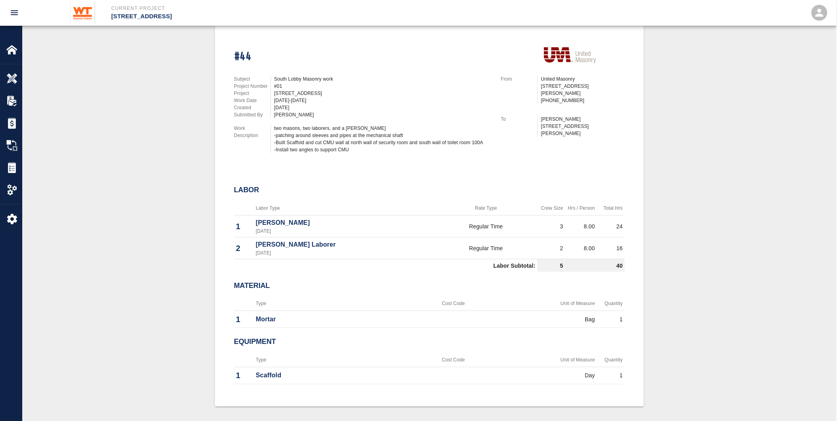
click at [397, 144] on div "two masons, two laborers, and a [PERSON_NAME] -patching around sleeves and pipe…" at bounding box center [382, 139] width 217 height 29
drag, startPoint x: 356, startPoint y: 145, endPoint x: 273, endPoint y: 137, distance: 83.7
click at [273, 137] on div "two masons, two laborers, and a [PERSON_NAME] -patching around sleeves and pipe…" at bounding box center [380, 139] width 221 height 29
click at [761, 344] on div "#44 Subject South Lobby Masonry work Project Number #01 Project [STREET_ADDRESS…" at bounding box center [429, 216] width 776 height 382
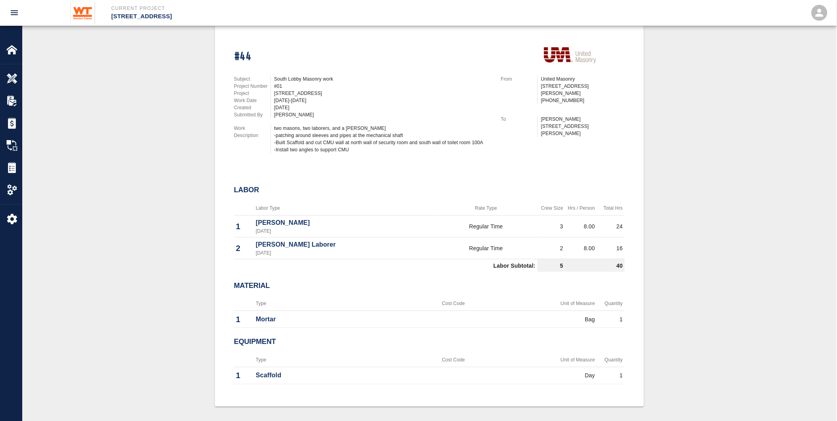
click at [652, 362] on div "#44 Subject South Lobby Masonry work Project Number #01 Project [STREET_ADDRESS…" at bounding box center [429, 216] width 776 height 382
drag, startPoint x: 630, startPoint y: 380, endPoint x: 324, endPoint y: 245, distance: 334.8
drag, startPoint x: 324, startPoint y: 245, endPoint x: 189, endPoint y: 92, distance: 203.4
click at [191, 93] on div "#44 Subject South Lobby Masonry work Project Number #01 Project [STREET_ADDRESS…" at bounding box center [429, 216] width 776 height 382
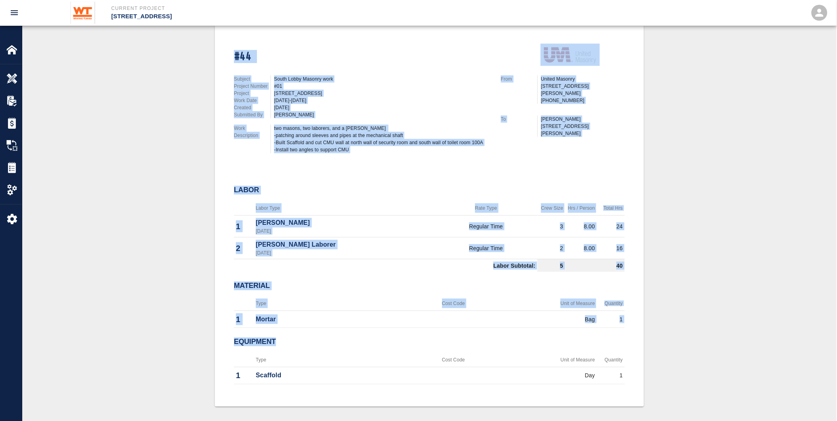
drag, startPoint x: 232, startPoint y: 48, endPoint x: 635, endPoint y: 386, distance: 524.8
click at [635, 386] on div "#44 Subject South Lobby Masonry work Project Number #01 Project [STREET_ADDRESS…" at bounding box center [429, 216] width 429 height 382
drag, startPoint x: 635, startPoint y: 386, endPoint x: 629, endPoint y: 386, distance: 5.6
click at [629, 386] on div "#44 Subject South Lobby Masonry work Project Number #01 Project [STREET_ADDRESS…" at bounding box center [429, 216] width 429 height 382
drag, startPoint x: 631, startPoint y: 374, endPoint x: 224, endPoint y: 49, distance: 520.1
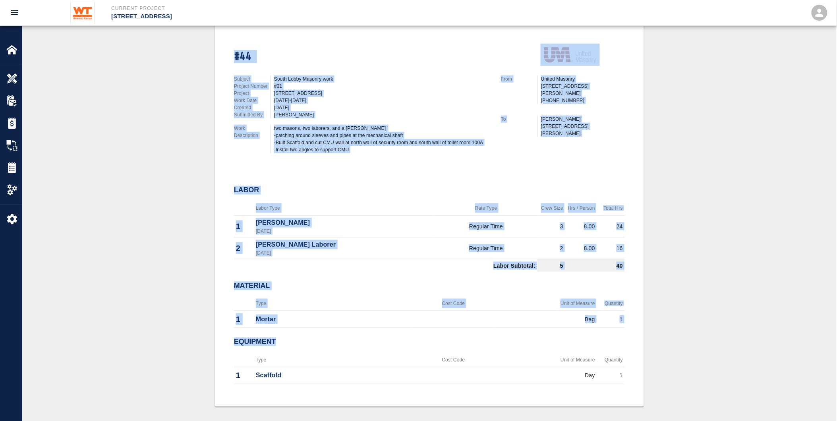
click at [224, 49] on div "#44 Subject South Lobby Masonry work Project Number #01 Project [STREET_ADDRESS…" at bounding box center [429, 216] width 429 height 382
drag, startPoint x: 224, startPoint y: 49, endPoint x: 191, endPoint y: 86, distance: 49.8
click at [191, 86] on div "#44 Subject South Lobby Masonry work Project Number #01 Project [STREET_ADDRESS…" at bounding box center [429, 216] width 776 height 382
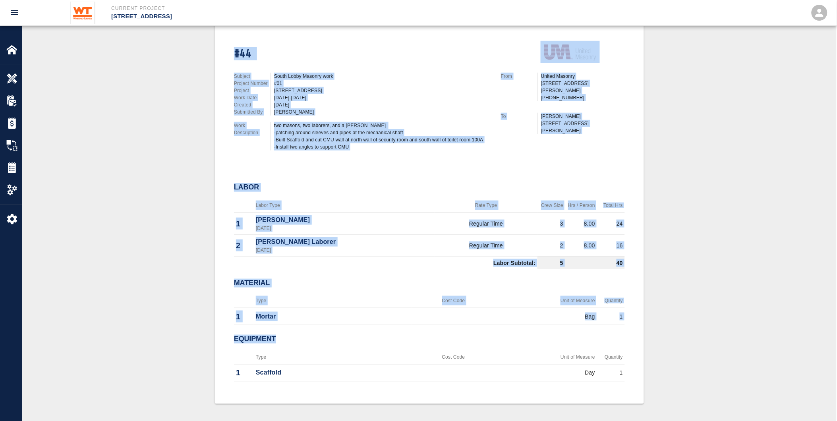
scroll to position [181, 0]
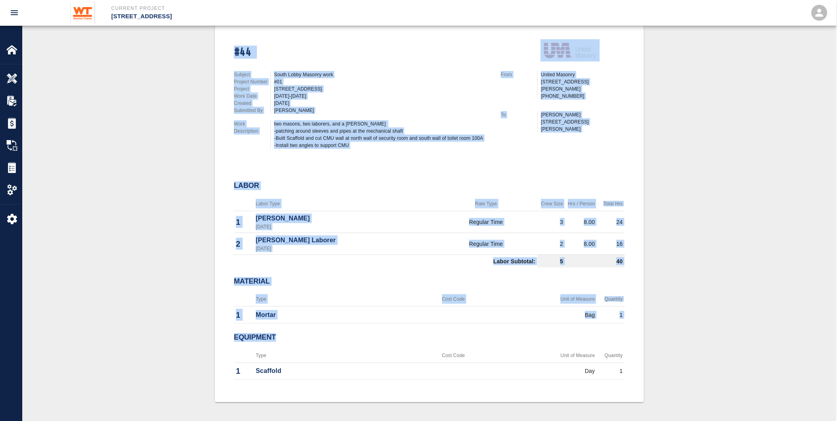
drag, startPoint x: 228, startPoint y: 44, endPoint x: 633, endPoint y: 412, distance: 546.7
click at [633, 412] on div "#44 Subject South Lobby Masonry work Project Number #01 Project [STREET_ADDRESS…" at bounding box center [429, 211] width 814 height 420
drag, startPoint x: 633, startPoint y: 412, endPoint x: 632, endPoint y: 392, distance: 19.9
click at [632, 392] on div "#44 Subject South Lobby Masonry work Project Number #01 Project [STREET_ADDRESS…" at bounding box center [429, 211] width 429 height 382
drag, startPoint x: 637, startPoint y: 378, endPoint x: 227, endPoint y: 41, distance: 531.1
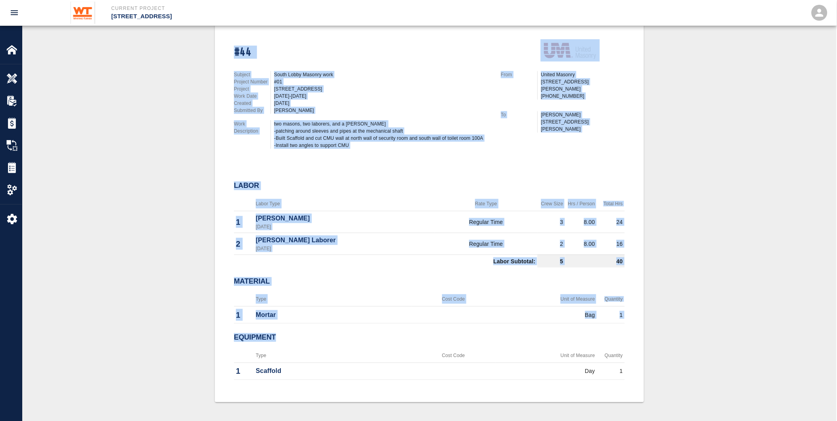
click at [227, 41] on div "#44 Subject South Lobby Masonry work Project Number #01 Project [STREET_ADDRESS…" at bounding box center [429, 211] width 429 height 382
drag, startPoint x: 227, startPoint y: 41, endPoint x: 222, endPoint y: 47, distance: 8.2
click at [222, 47] on div "#44 Subject South Lobby Masonry work Project Number #01 Project [STREET_ADDRESS…" at bounding box center [429, 211] width 429 height 382
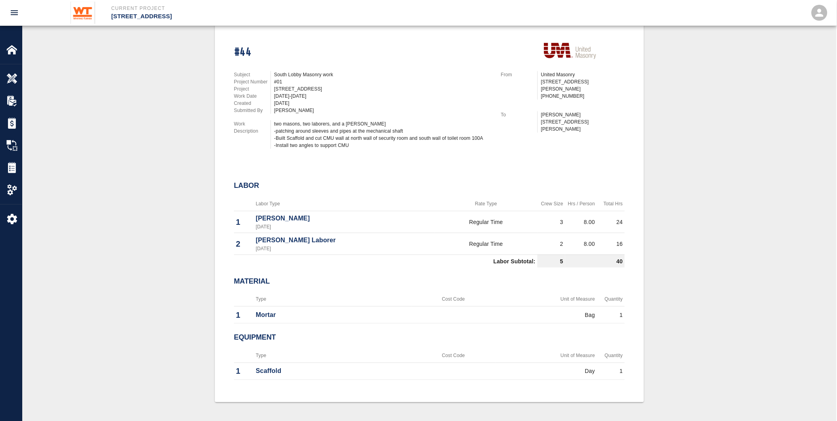
click at [748, 249] on div "#44 Subject South Lobby Masonry work Project Number #01 Project [STREET_ADDRESS…" at bounding box center [429, 211] width 776 height 382
click at [628, 328] on div "#44 Subject South Lobby Masonry work Project Number #01 Project [STREET_ADDRESS…" at bounding box center [429, 211] width 429 height 382
drag, startPoint x: 628, startPoint y: 364, endPoint x: 628, endPoint y: 376, distance: 12.7
click at [629, 365] on div "#44 Subject South Lobby Masonry work Project Number #01 Project [STREET_ADDRESS…" at bounding box center [429, 211] width 429 height 382
drag, startPoint x: 629, startPoint y: 367, endPoint x: 624, endPoint y: 369, distance: 5.2
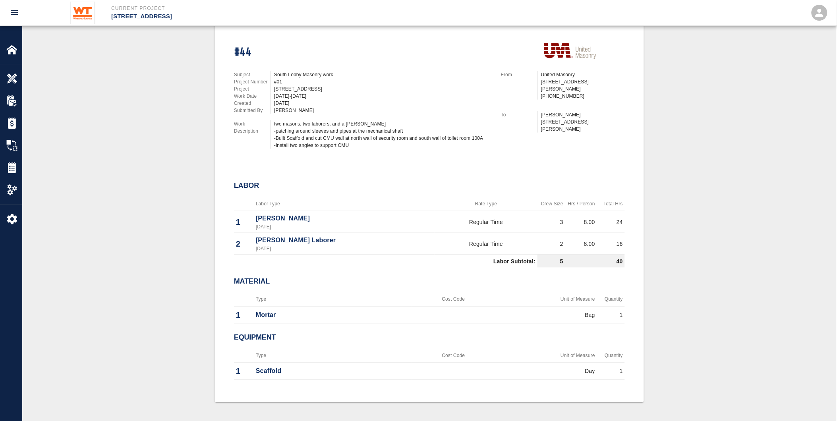
click at [629, 366] on div "#44 Subject South Lobby Masonry work Project Number #01 Project [STREET_ADDRESS…" at bounding box center [429, 211] width 429 height 382
click at [624, 364] on td "1" at bounding box center [611, 371] width 28 height 17
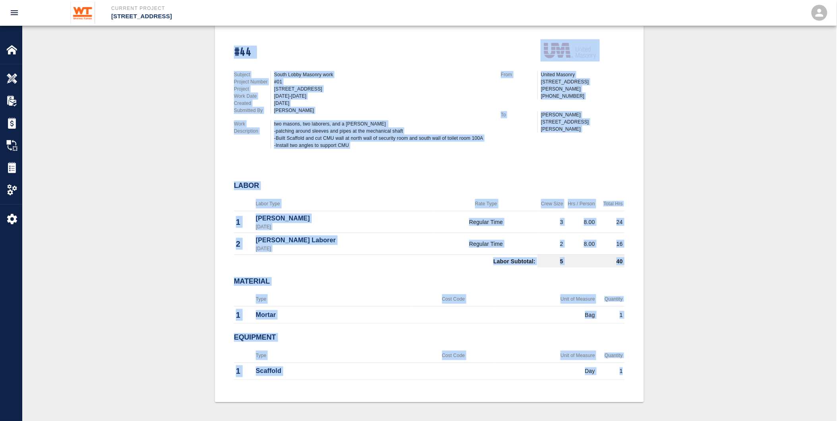
drag, startPoint x: 624, startPoint y: 364, endPoint x: 230, endPoint y: 30, distance: 516.4
click at [234, 30] on div "#44 Subject South Lobby Masonry work Project Number #01 Project [STREET_ADDRESS…" at bounding box center [429, 206] width 391 height 353
drag, startPoint x: 230, startPoint y: 30, endPoint x: 212, endPoint y: 47, distance: 24.7
click at [212, 47] on div "#44 Subject South Lobby Masonry work Project Number #01 Project [STREET_ADDRESS…" at bounding box center [429, 211] width 776 height 382
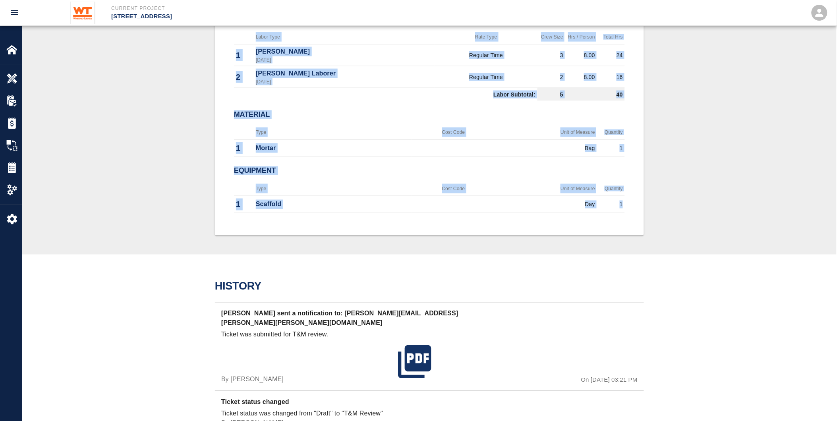
scroll to position [541, 0]
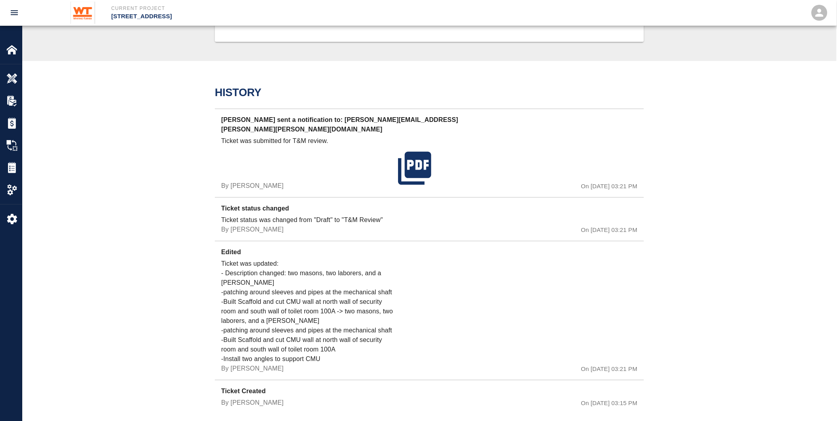
drag, startPoint x: 215, startPoint y: 52, endPoint x: 664, endPoint y: 50, distance: 448.7
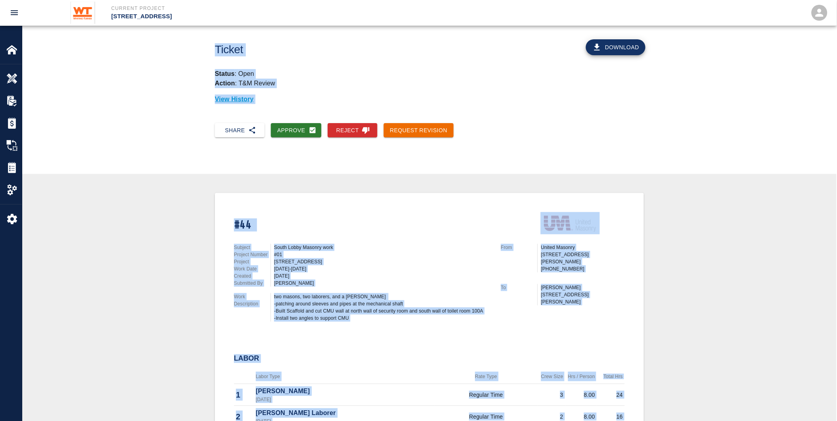
scroll to position [0, 0]
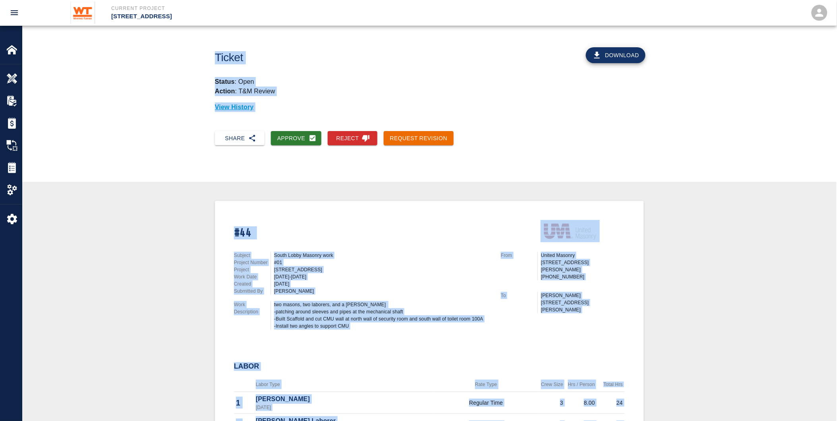
click at [429, 232] on h1 "#44" at bounding box center [362, 233] width 257 height 14
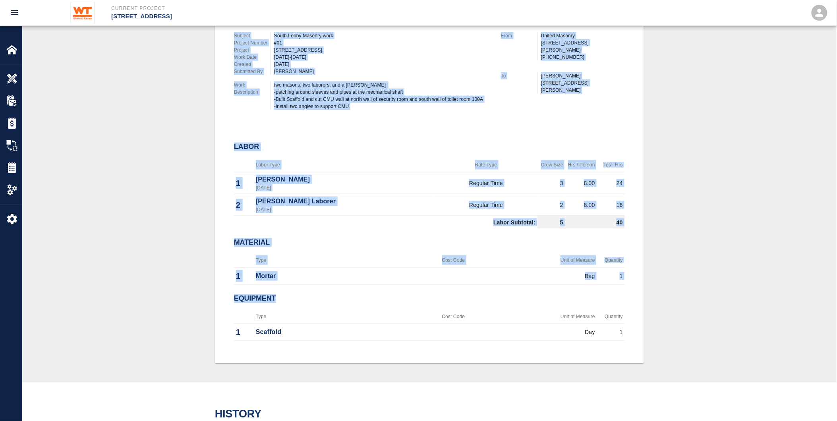
scroll to position [220, 0]
drag, startPoint x: 233, startPoint y: 225, endPoint x: 626, endPoint y: 324, distance: 405.9
click at [626, 324] on div "#44 Subject South Lobby Masonry work Project Number #01 Project [STREET_ADDRESS…" at bounding box center [429, 172] width 429 height 382
click at [627, 324] on div "#44 Subject South Lobby Masonry work Project Number #01 Project [STREET_ADDRESS…" at bounding box center [429, 172] width 429 height 382
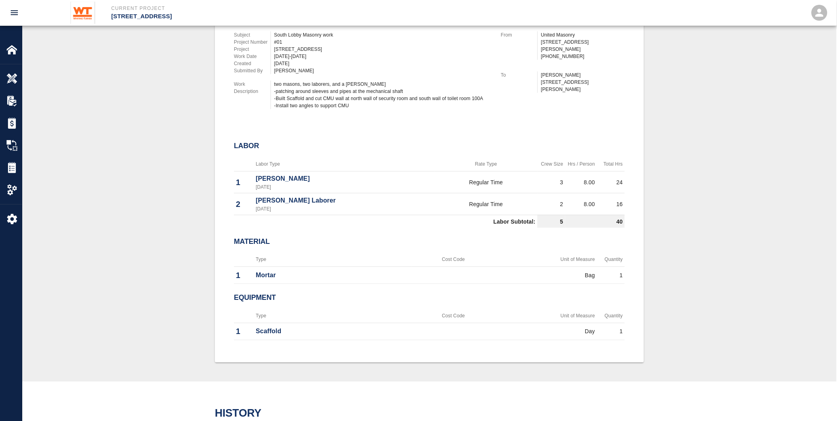
click at [631, 324] on div "#44 Subject South Lobby Masonry work Project Number #01 Project [STREET_ADDRESS…" at bounding box center [429, 172] width 429 height 382
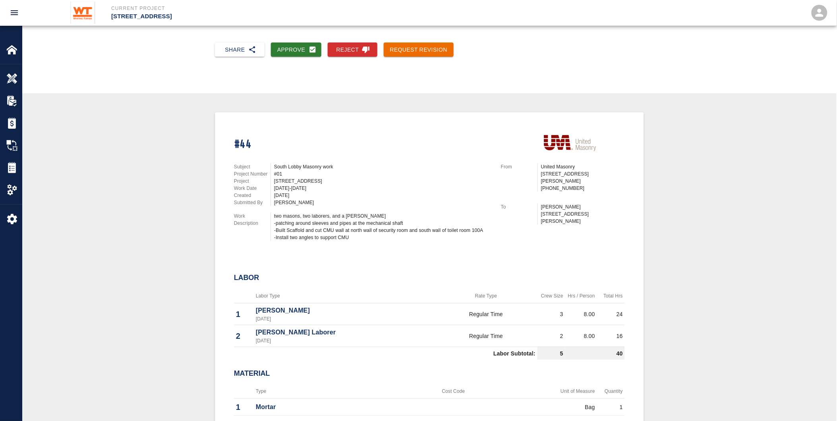
scroll to position [44, 0]
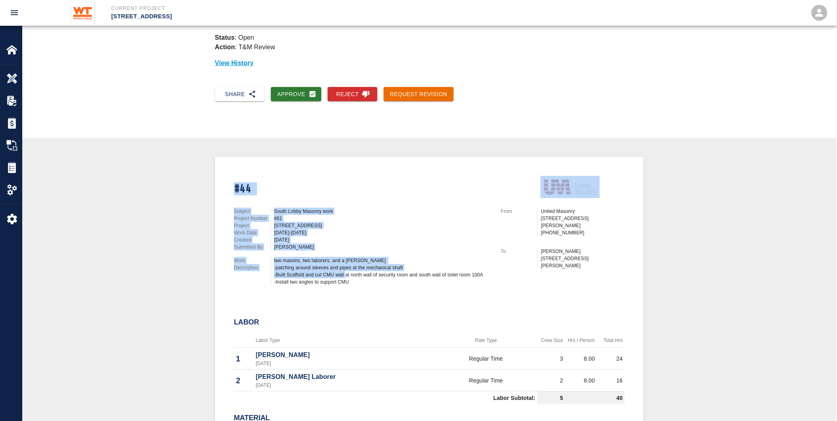
drag, startPoint x: 357, startPoint y: 272, endPoint x: 228, endPoint y: 163, distance: 168.8
click at [228, 166] on div "#44 Subject South Lobby Masonry work Project Number #01 Project [STREET_ADDRESS…" at bounding box center [424, 228] width 400 height 125
drag, startPoint x: 228, startPoint y: 163, endPoint x: 370, endPoint y: 264, distance: 173.7
click at [357, 251] on div "Subject South Lobby Masonry work Project Number #01 Project [STREET_ADDRESS] Re…" at bounding box center [357, 245] width 267 height 94
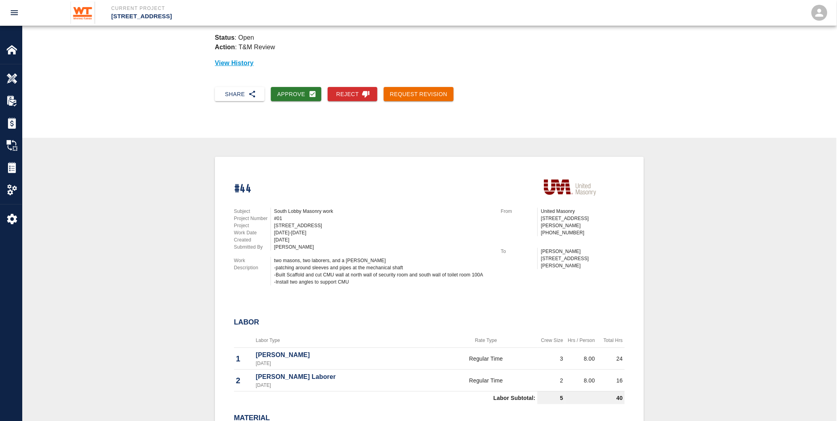
click at [359, 277] on div "two masons, two laborers, and a [PERSON_NAME] -patching around sleeves and pipe…" at bounding box center [382, 271] width 217 height 29
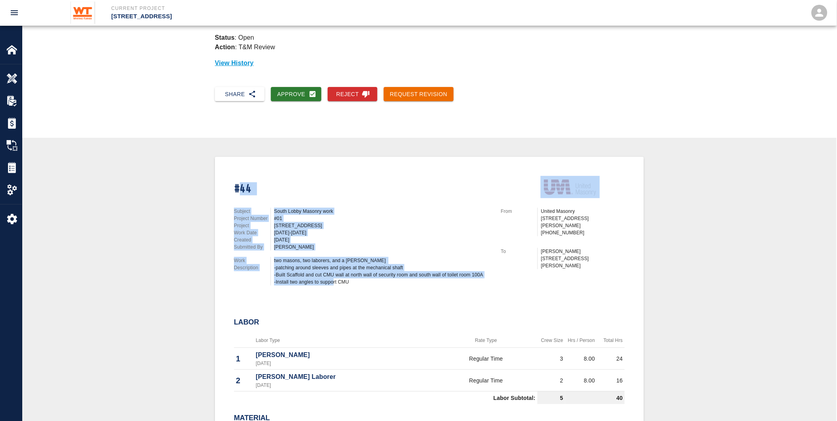
drag, startPoint x: 355, startPoint y: 276, endPoint x: 237, endPoint y: 183, distance: 150.1
click at [237, 183] on div "#44 Subject South Lobby Masonry work Project Number #01 Project [STREET_ADDRESS…" at bounding box center [424, 228] width 400 height 125
drag, startPoint x: 237, startPoint y: 183, endPoint x: 335, endPoint y: 220, distance: 104.8
click at [342, 222] on div "[STREET_ADDRESS]" at bounding box center [382, 225] width 217 height 7
drag, startPoint x: 231, startPoint y: 184, endPoint x: 418, endPoint y: 288, distance: 214.0
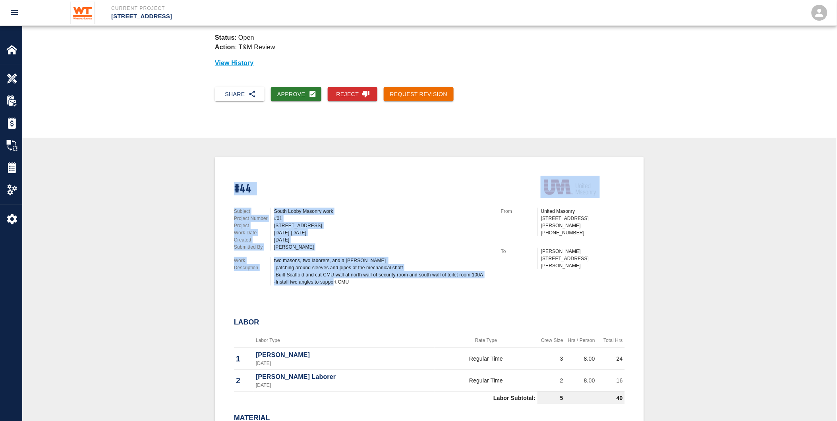
click at [418, 288] on div "#44 Subject South Lobby Masonry work Project Number #01 Project [STREET_ADDRESS…" at bounding box center [424, 228] width 400 height 125
